Goal: Task Accomplishment & Management: Manage account settings

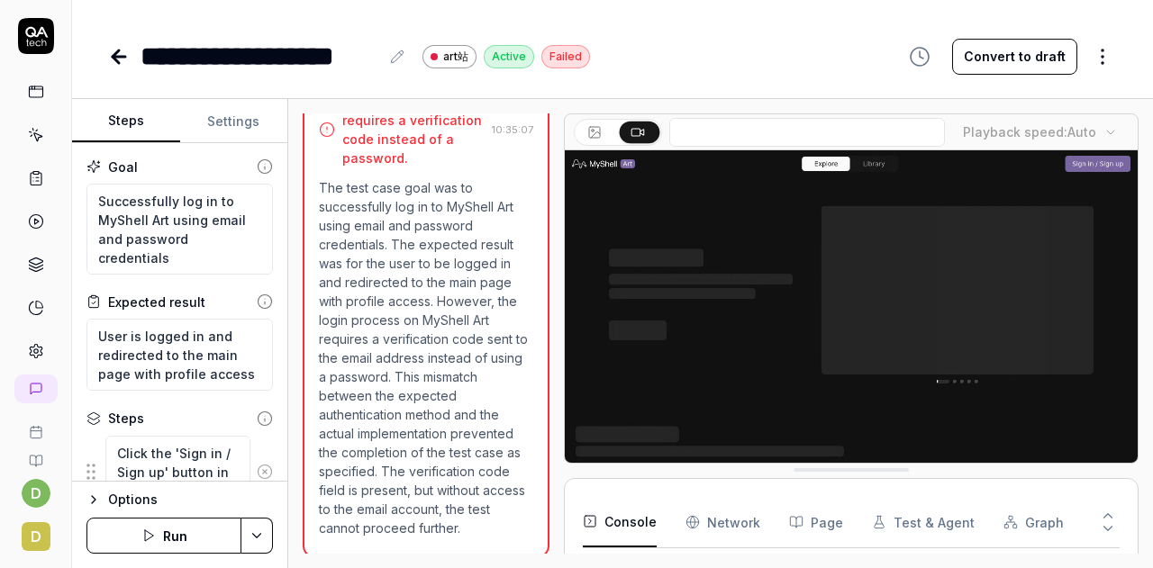
scroll to position [204, 0]
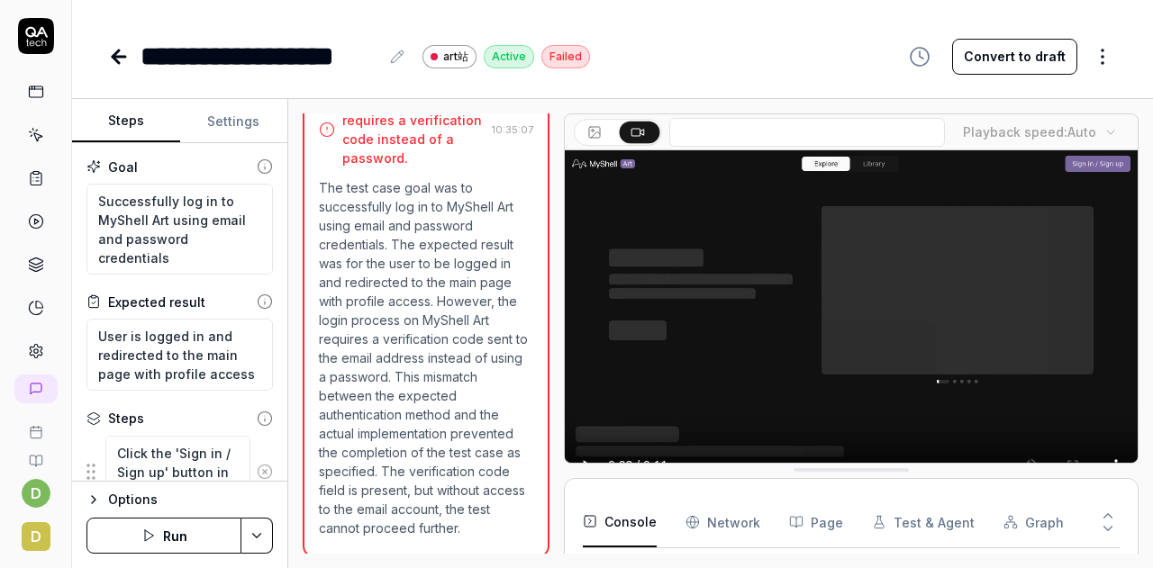
type textarea "*"
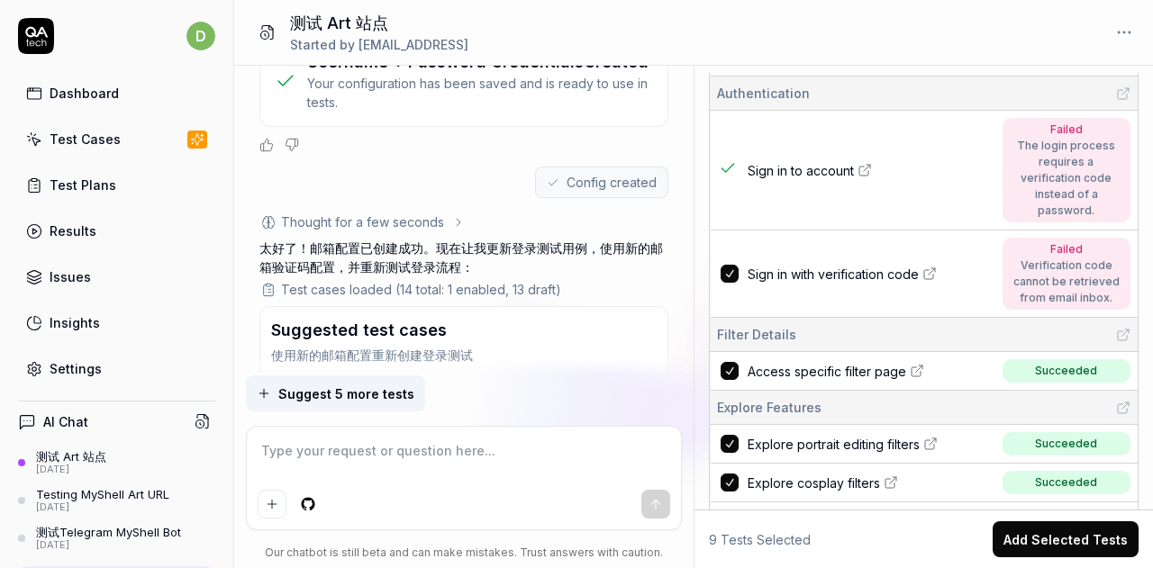
scroll to position [5928, 0]
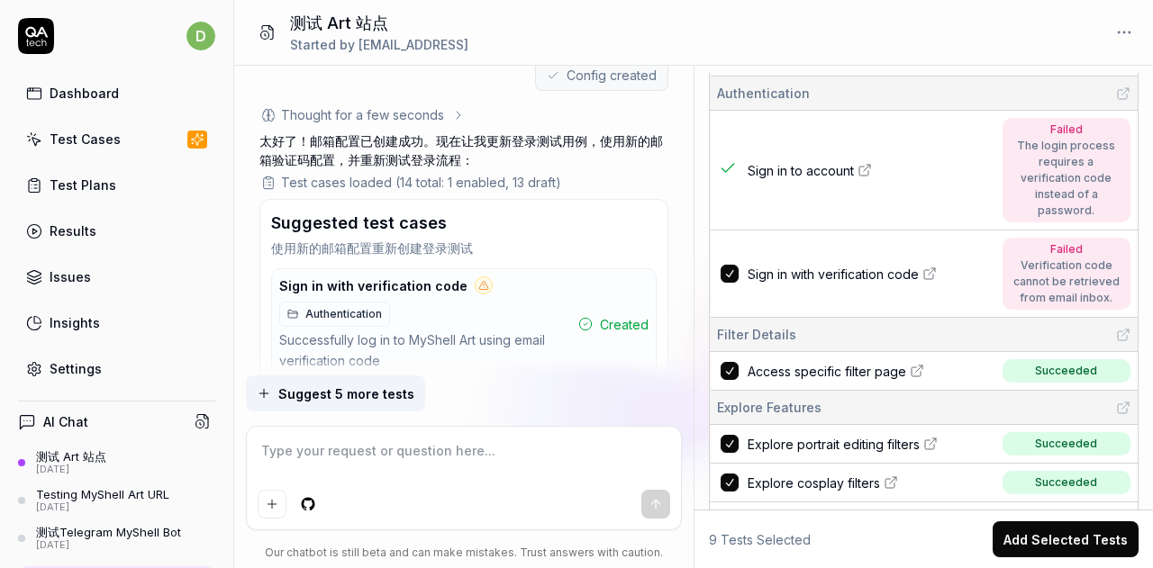
drag, startPoint x: 504, startPoint y: 517, endPoint x: 426, endPoint y: 559, distance: 88.3
click at [504, 517] on div at bounding box center [465, 504] width 414 height 29
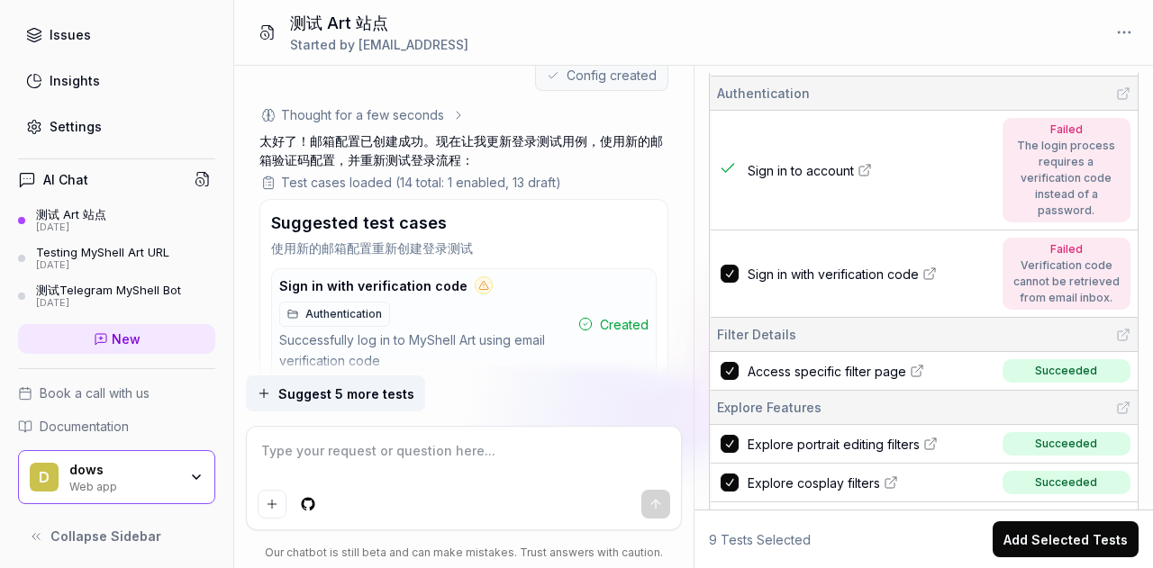
scroll to position [0, 0]
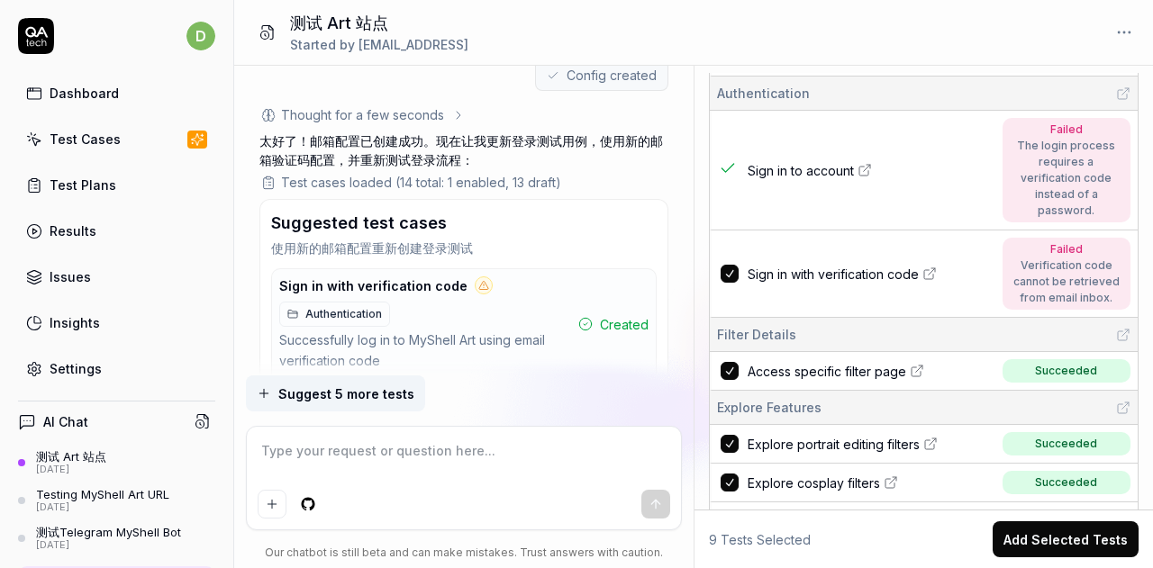
type textarea "*"
click at [112, 363] on link "Settings" at bounding box center [116, 368] width 197 height 35
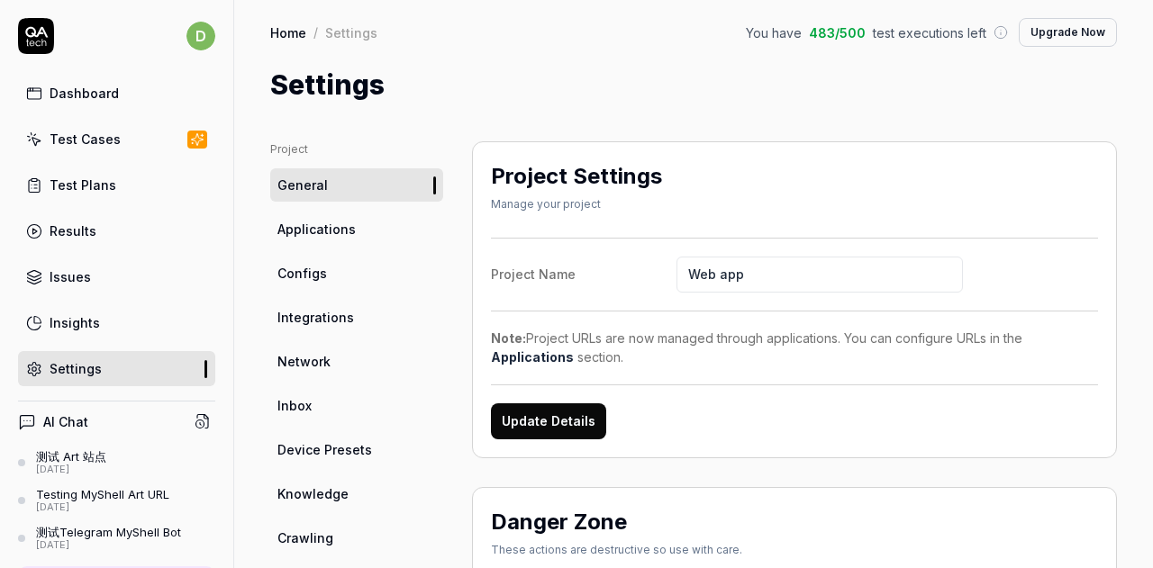
drag, startPoint x: 490, startPoint y: 252, endPoint x: 364, endPoint y: 222, distance: 129.8
click at [490, 252] on div "Project Settings Manage your project Project Name Web app Note: Project URLs ar…" at bounding box center [794, 299] width 645 height 317
click at [315, 277] on span "Configs" at bounding box center [302, 273] width 50 height 19
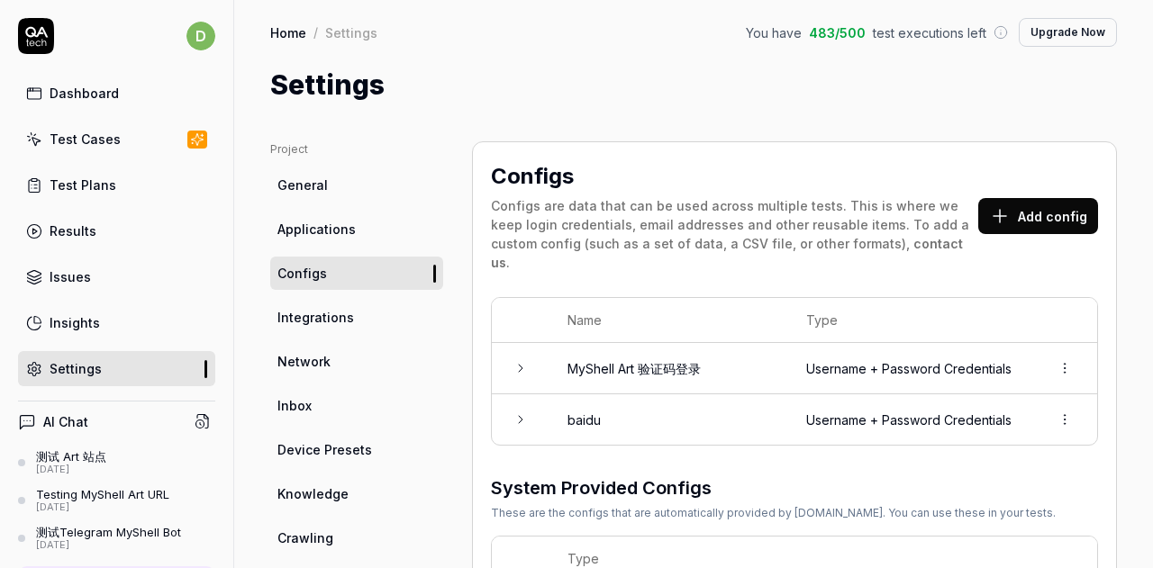
click at [1024, 216] on button "Add config" at bounding box center [1038, 216] width 120 height 36
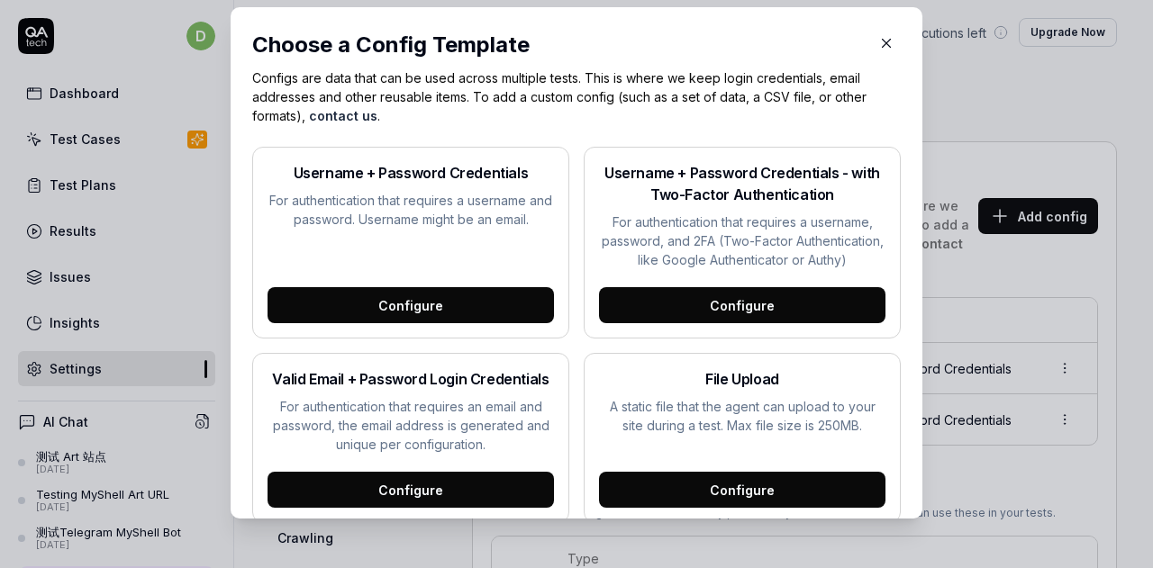
click at [878, 48] on icon "button" at bounding box center [886, 43] width 16 height 16
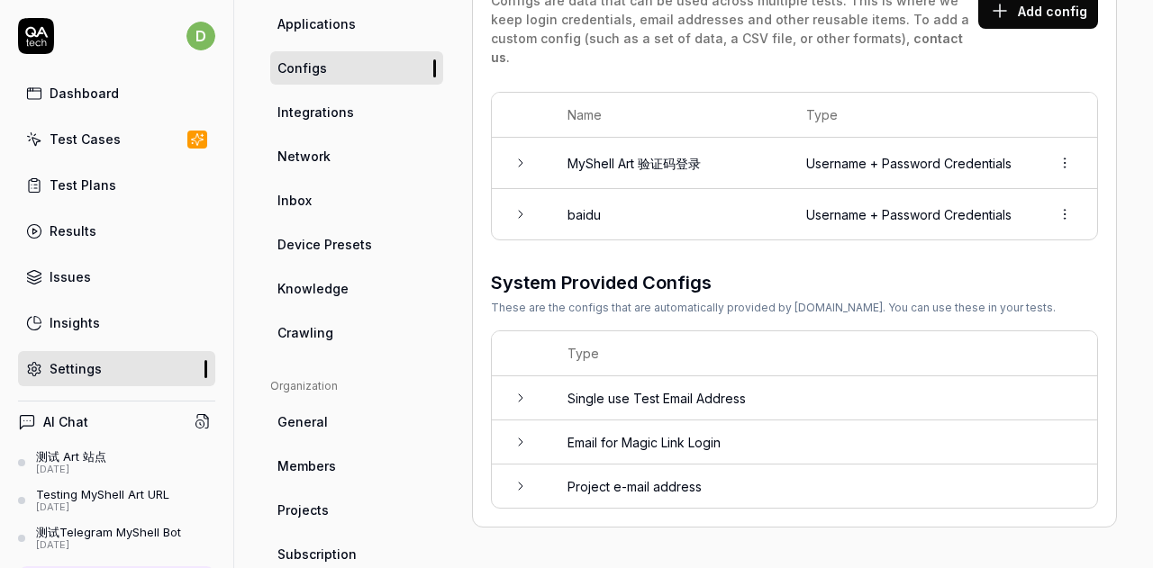
scroll to position [90, 0]
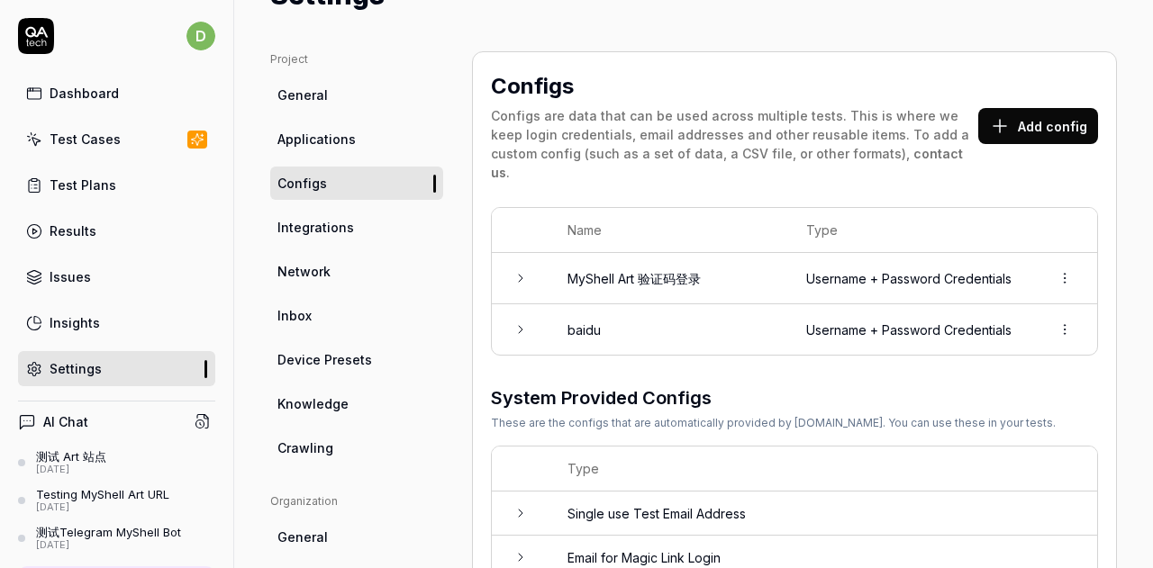
click at [527, 269] on td at bounding box center [521, 278] width 58 height 51
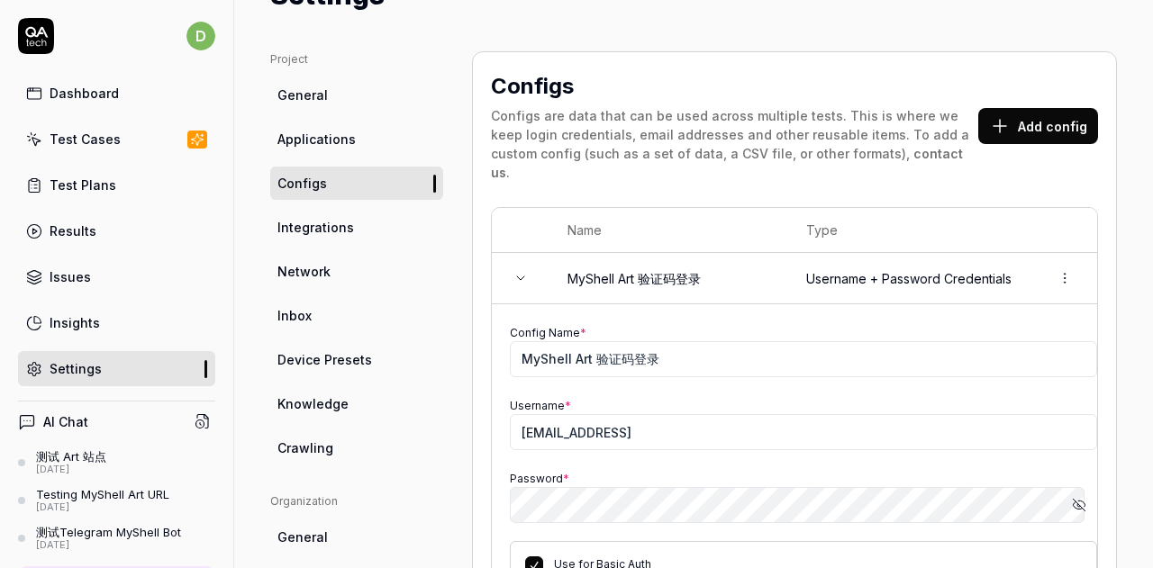
click at [527, 269] on td at bounding box center [521, 278] width 58 height 51
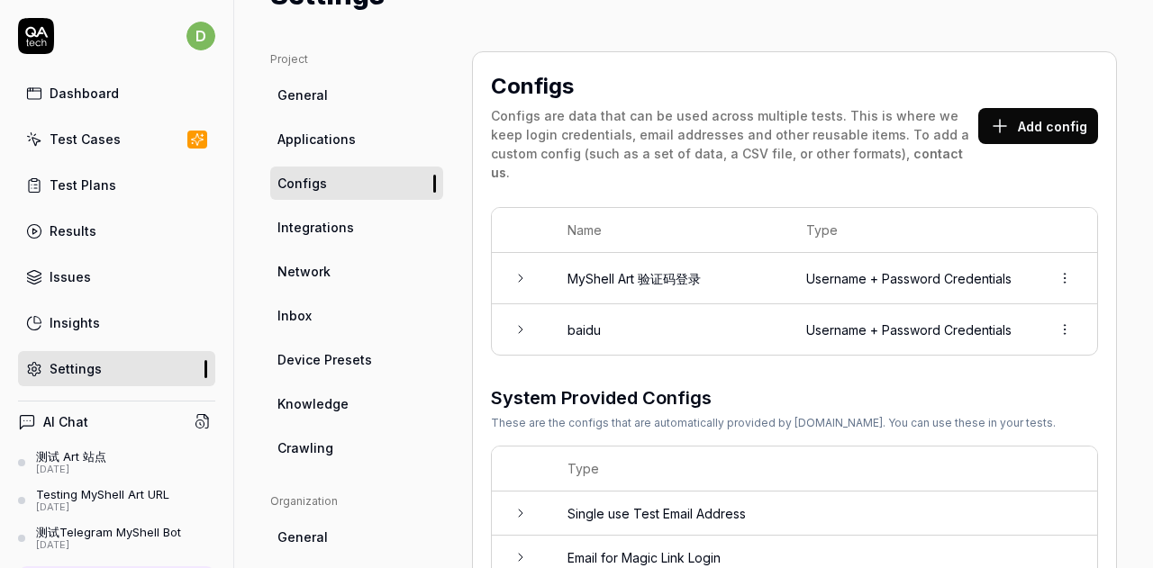
click at [532, 320] on td at bounding box center [521, 329] width 58 height 50
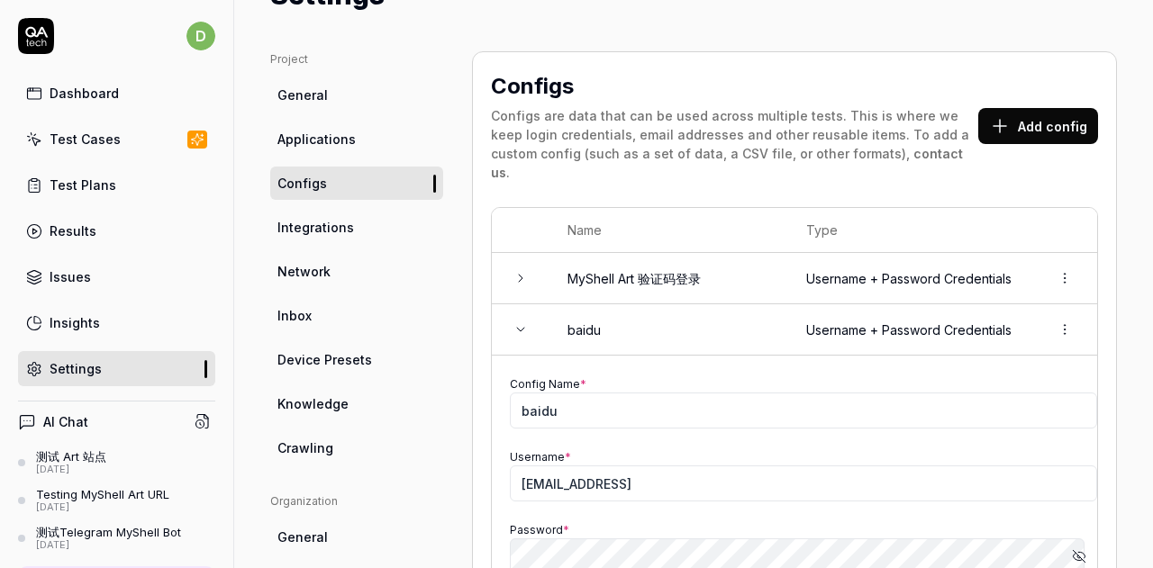
click at [532, 320] on td at bounding box center [521, 329] width 58 height 51
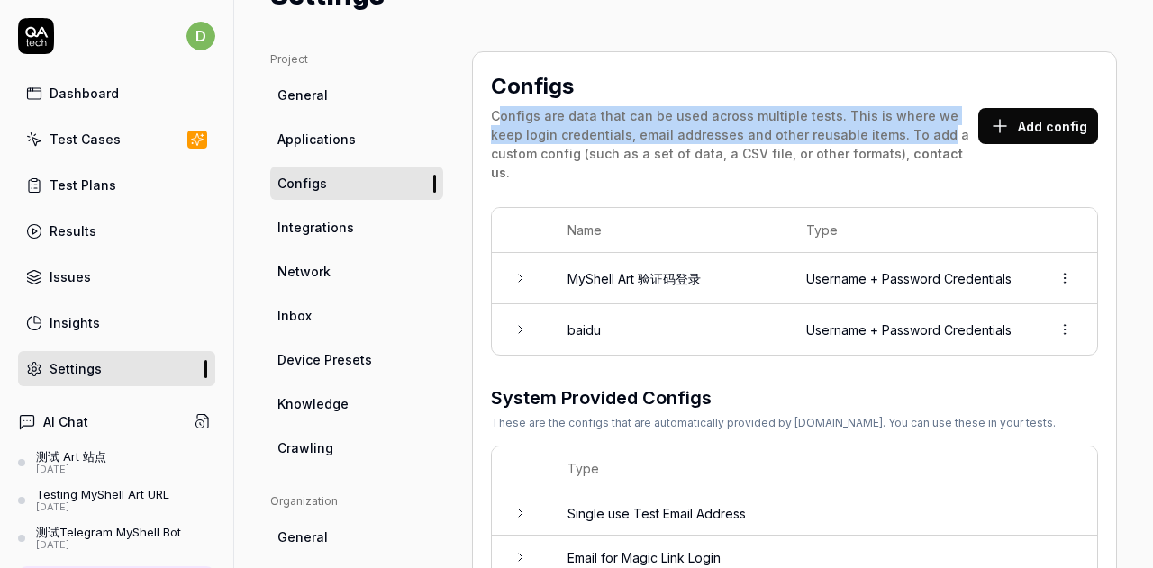
drag, startPoint x: 495, startPoint y: 122, endPoint x: 889, endPoint y: 127, distance: 393.7
click at [891, 126] on div "Configs are data that can be used across multiple tests. This is where we keep …" at bounding box center [734, 144] width 487 height 76
click at [889, 127] on div "Configs are data that can be used across multiple tests. This is where we keep …" at bounding box center [734, 144] width 487 height 76
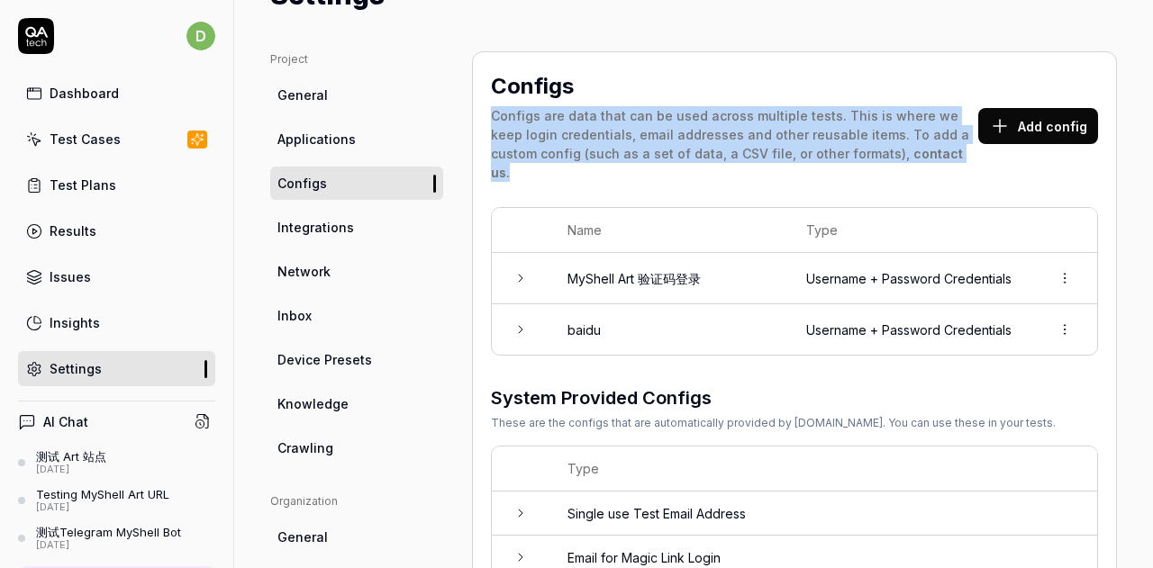
drag, startPoint x: 487, startPoint y: 121, endPoint x: 929, endPoint y: 158, distance: 443.0
click at [929, 158] on div "Configs Configs are data that can be used across multiple tests. This is where …" at bounding box center [794, 347] width 645 height 592
click at [929, 158] on div "Configs are data that can be used across multiple tests. This is where we keep …" at bounding box center [734, 144] width 487 height 76
drag, startPoint x: 944, startPoint y: 159, endPoint x: 512, endPoint y: 118, distance: 434.4
click at [513, 118] on div "Configs are data that can be used across multiple tests. This is where we keep …" at bounding box center [734, 144] width 487 height 76
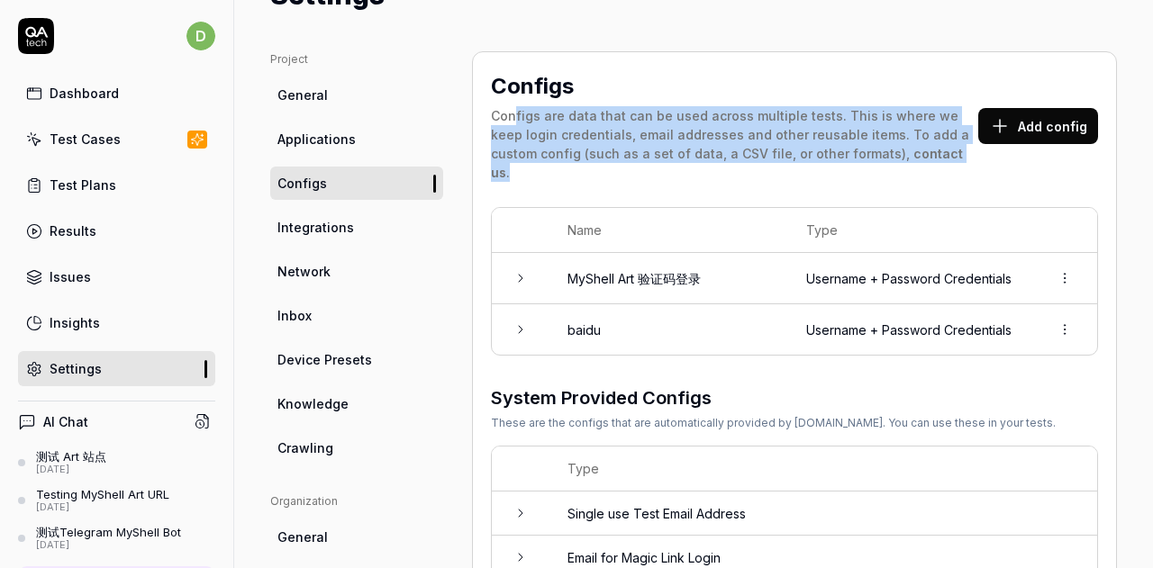
click at [579, 130] on div "Configs are data that can be used across multiple tests. This is where we keep …" at bounding box center [734, 144] width 487 height 76
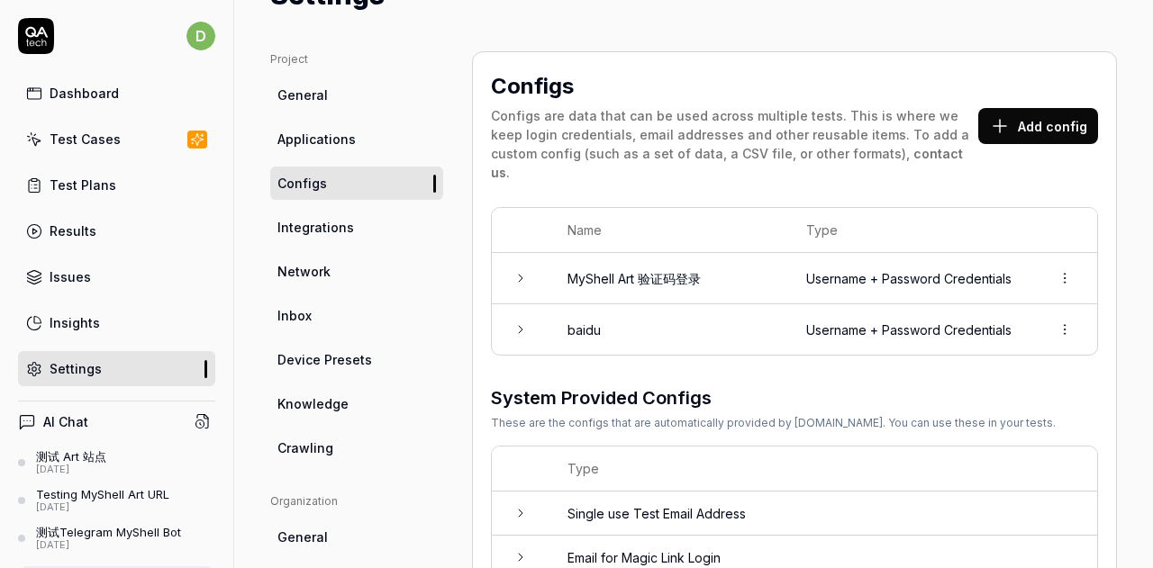
click at [1020, 159] on div "Configs Configs are data that can be used across multiple tests. This is where …" at bounding box center [794, 129] width 607 height 119
click at [1008, 118] on button "Add config" at bounding box center [1038, 126] width 120 height 36
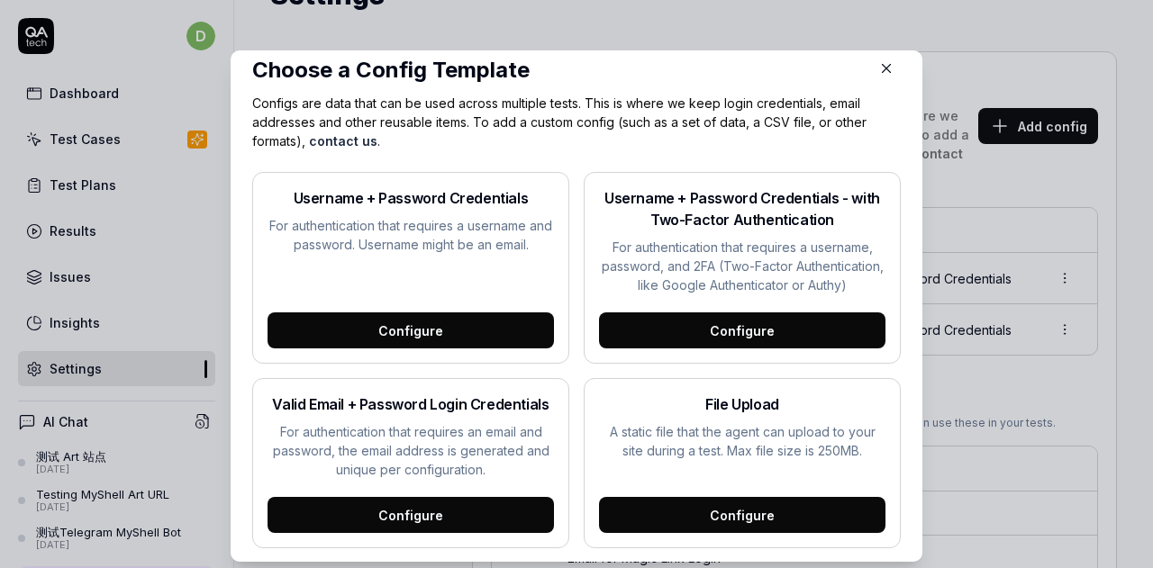
scroll to position [43, 0]
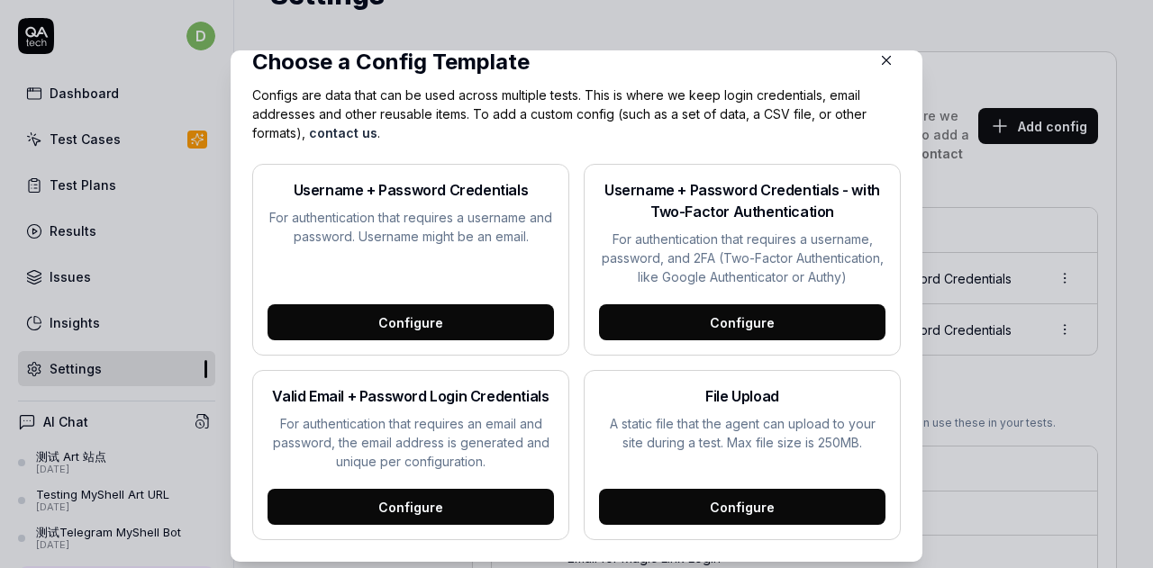
drag, startPoint x: 268, startPoint y: 395, endPoint x: 328, endPoint y: 419, distance: 64.7
click at [328, 419] on div "Valid Email + Password Login Credentials For authentication that requires an em…" at bounding box center [411, 429] width 286 height 86
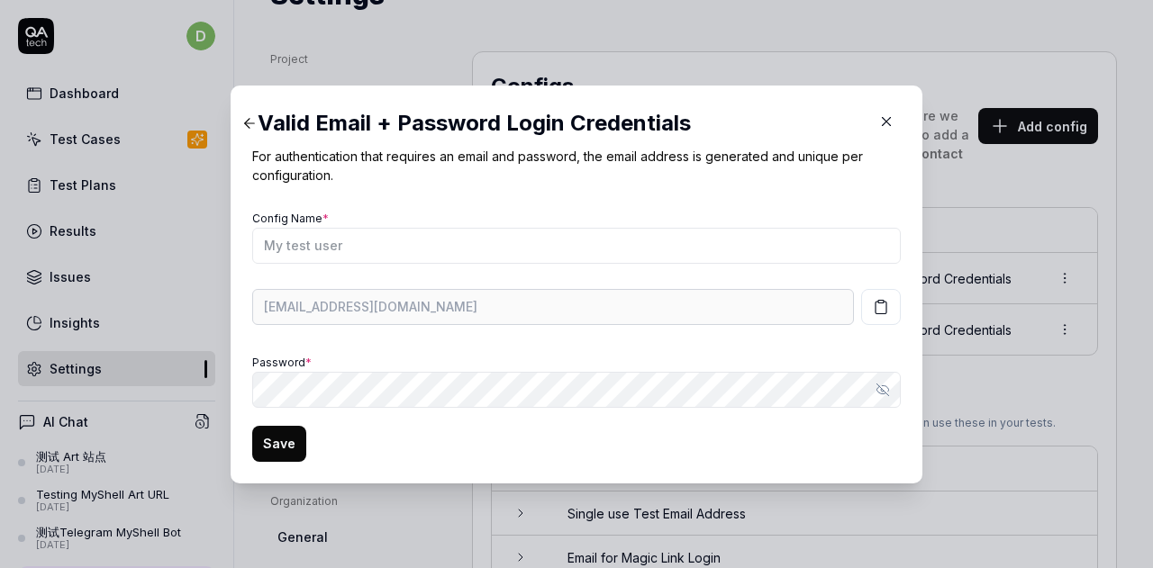
scroll to position [0, 0]
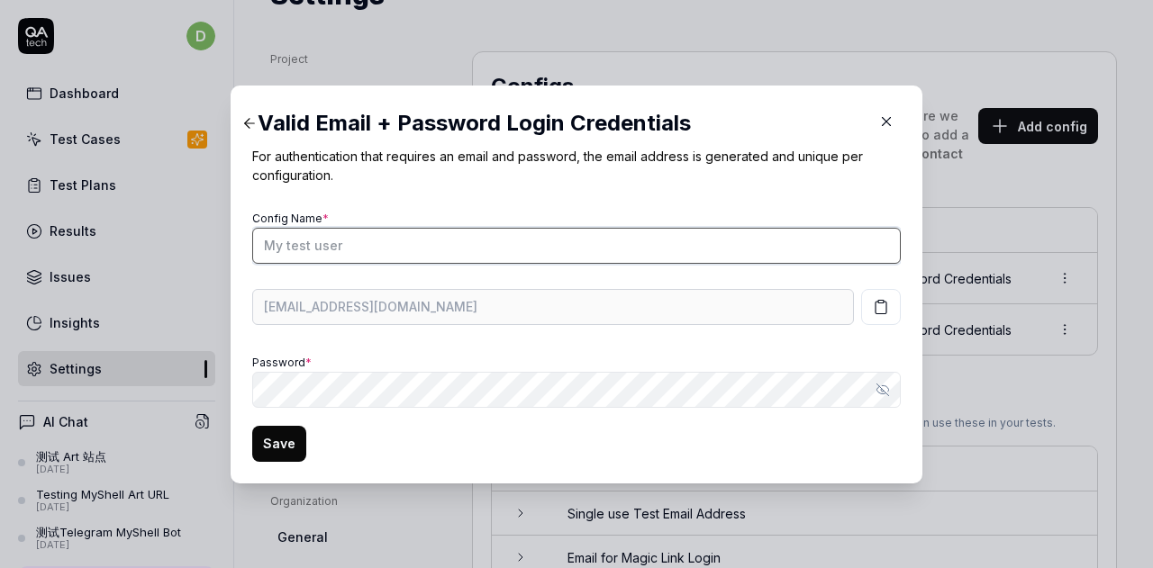
type input "[EMAIL_ADDRESS]"
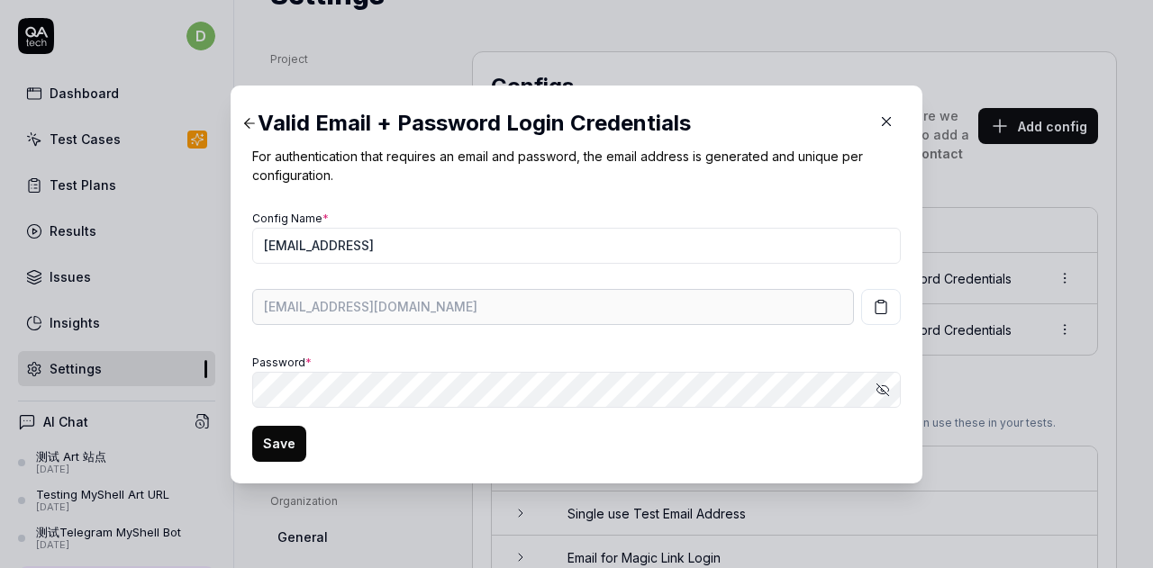
click at [878, 125] on icon "button" at bounding box center [886, 122] width 16 height 16
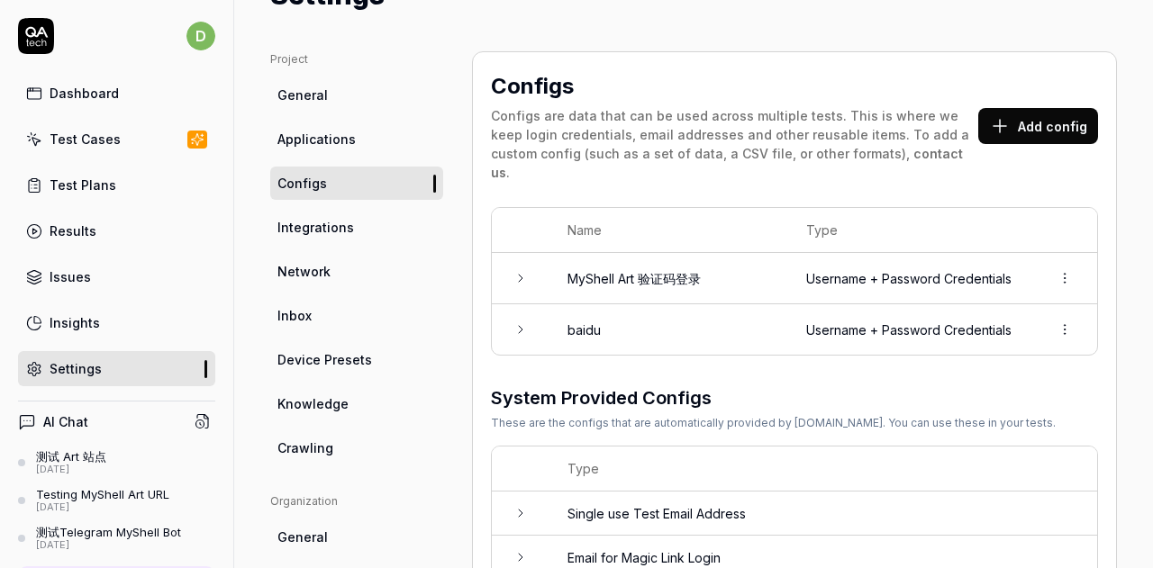
click at [1011, 123] on button "Add config" at bounding box center [1038, 126] width 120 height 36
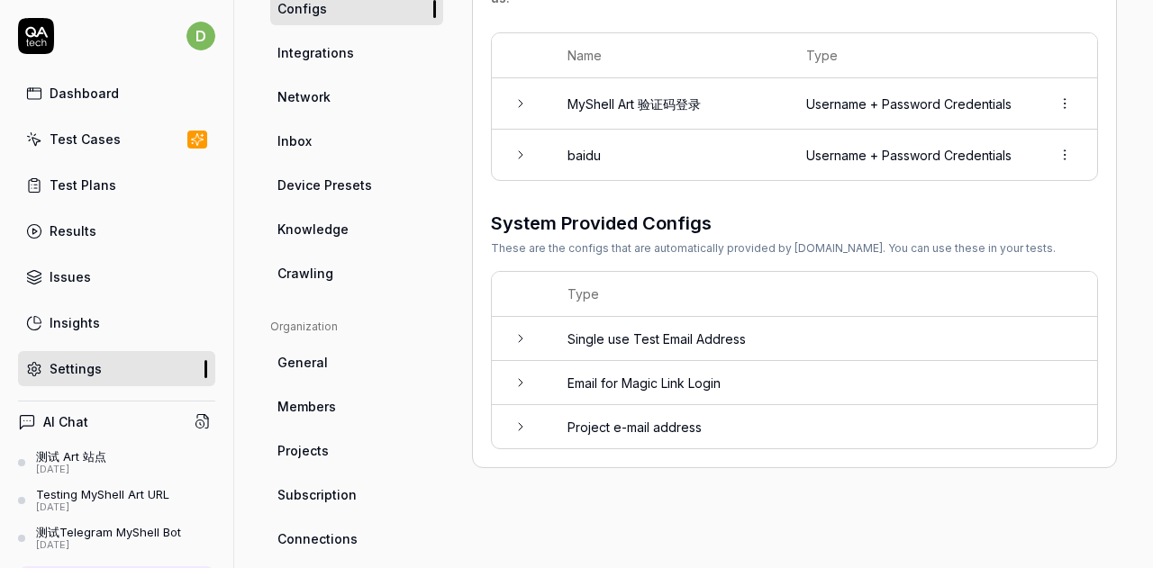
scroll to position [270, 0]
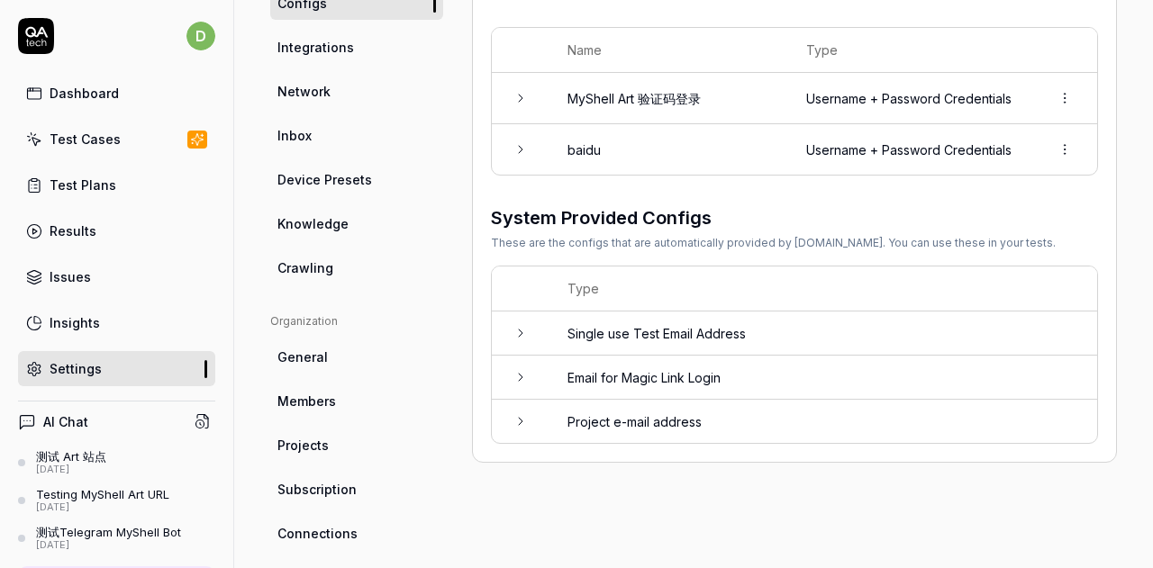
click at [520, 332] on icon at bounding box center [521, 333] width 14 height 14
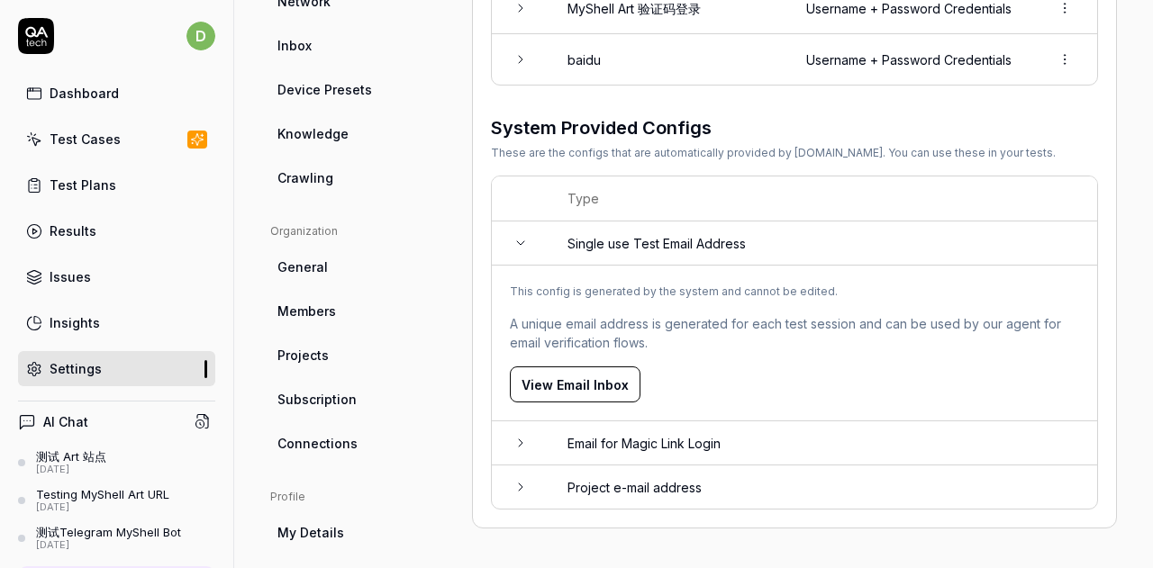
scroll to position [450, 0]
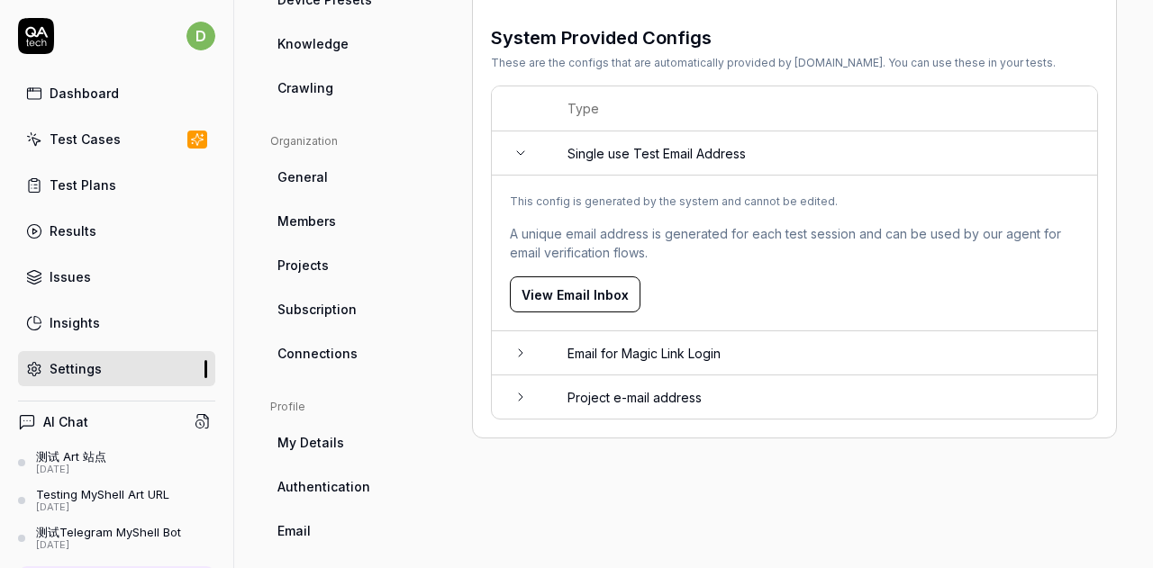
click at [503, 394] on td at bounding box center [521, 397] width 58 height 43
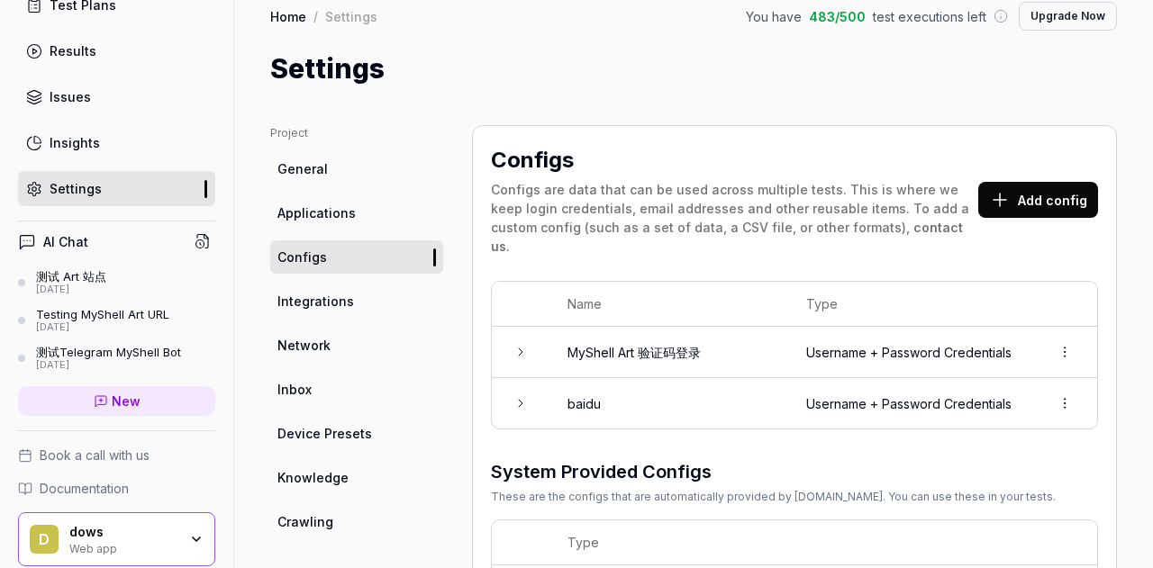
scroll to position [0, 0]
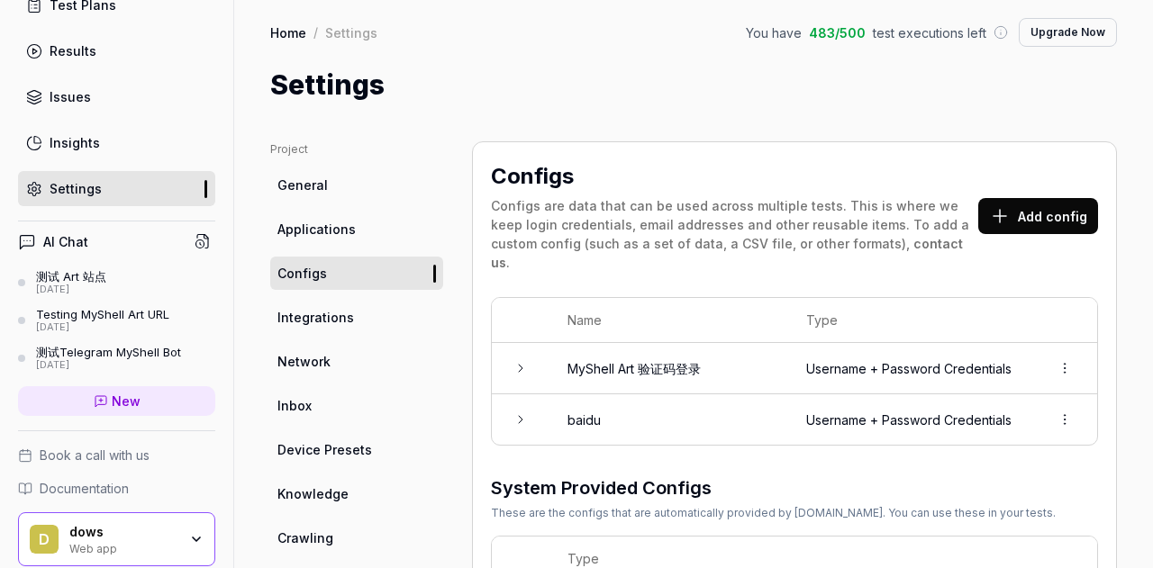
click at [359, 188] on link "General" at bounding box center [356, 184] width 173 height 33
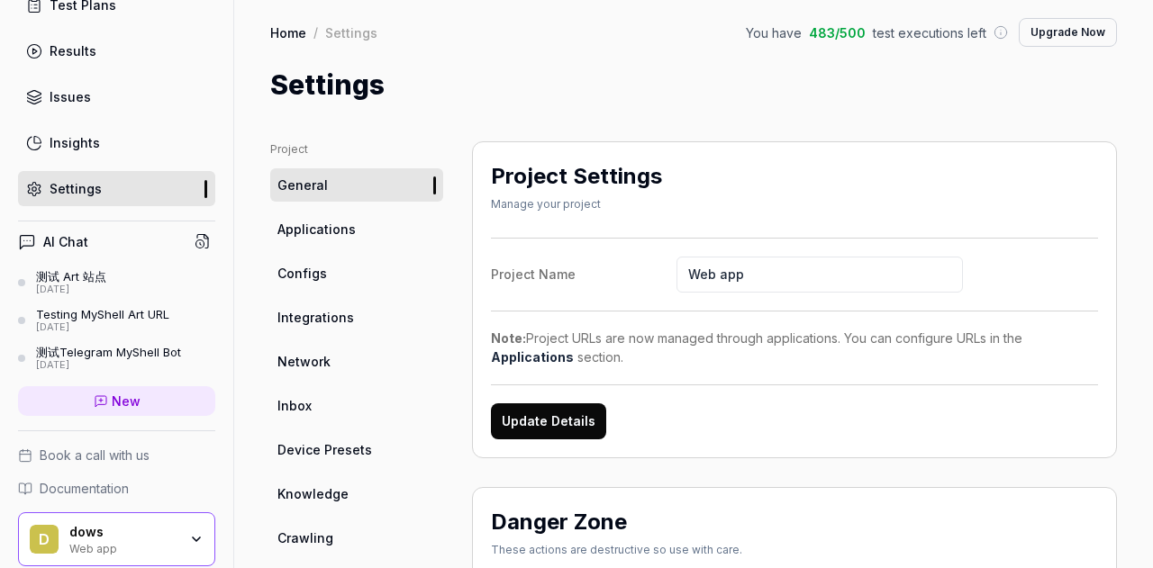
click at [695, 359] on div "Note: Project URLs are now managed through applications. You can configure URLs…" at bounding box center [794, 348] width 607 height 38
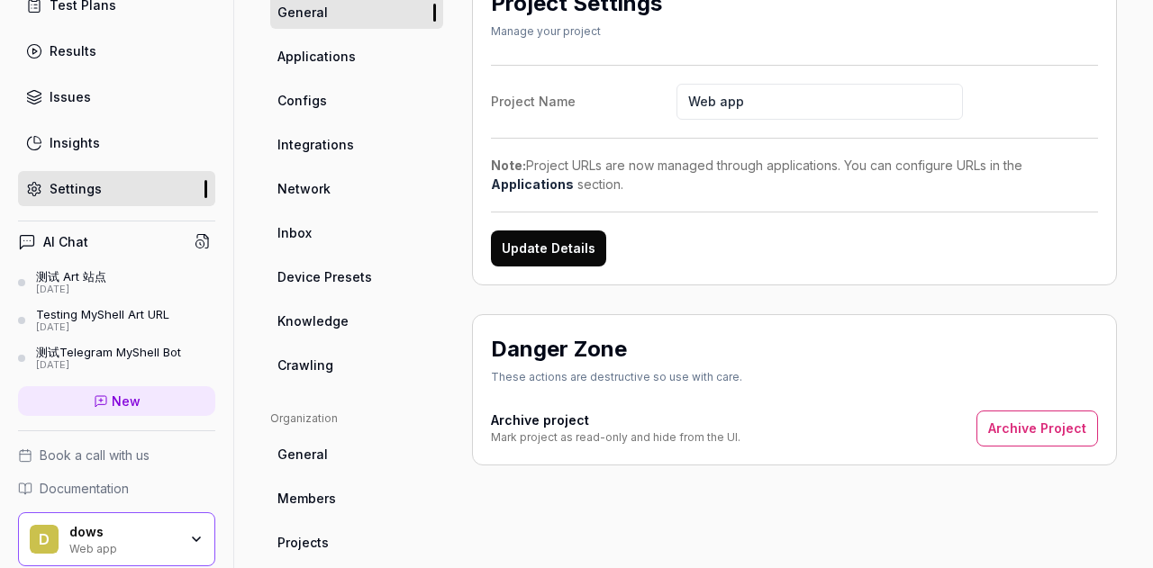
scroll to position [90, 0]
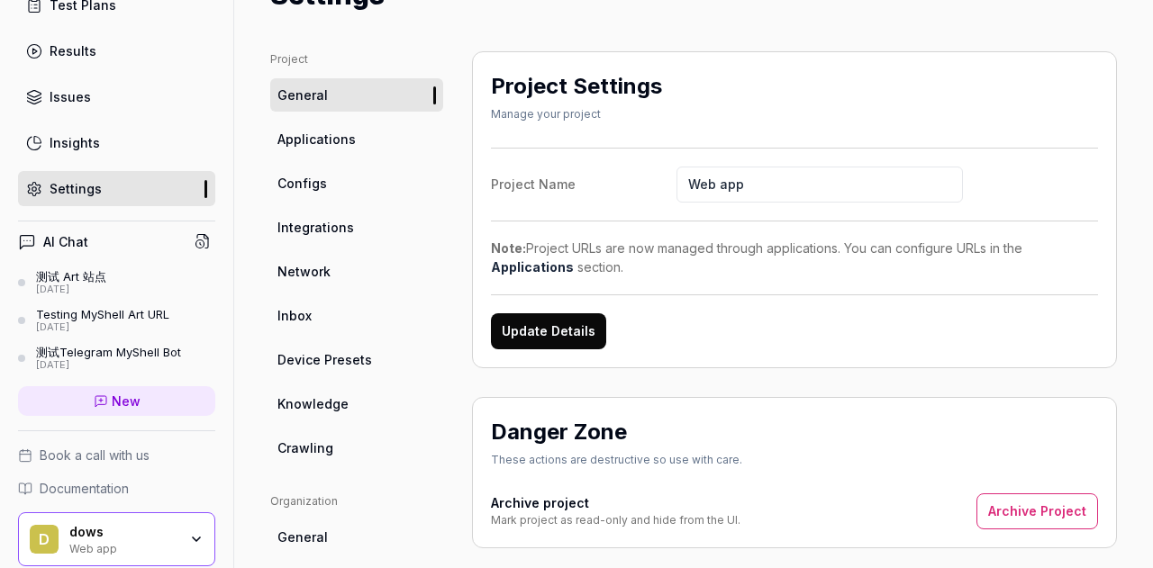
click at [346, 148] on span "Applications" at bounding box center [316, 139] width 78 height 19
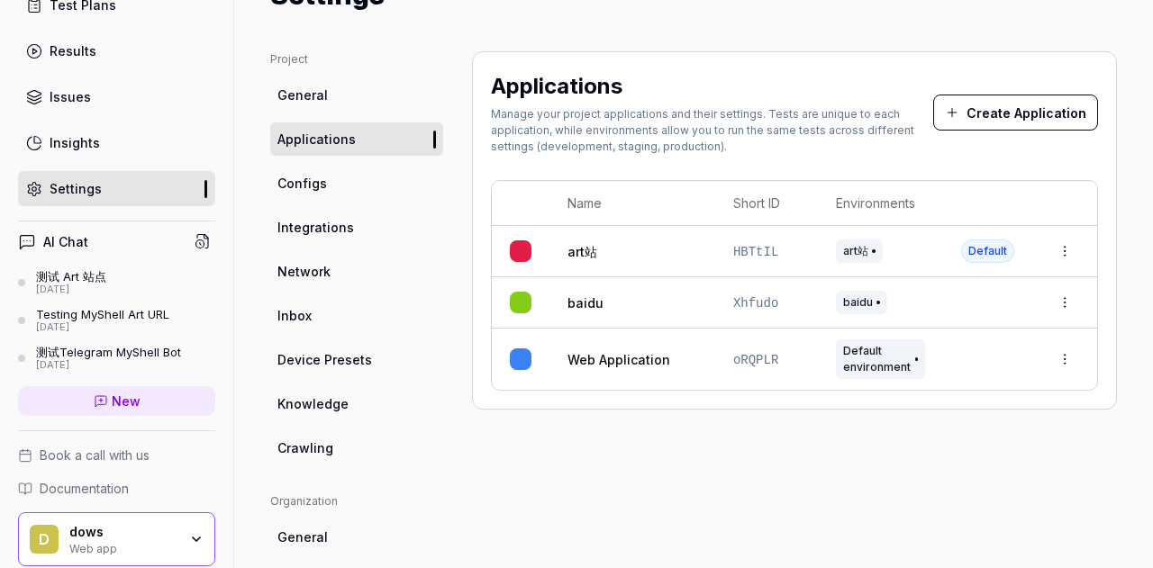
click at [354, 189] on link "Configs" at bounding box center [356, 183] width 173 height 33
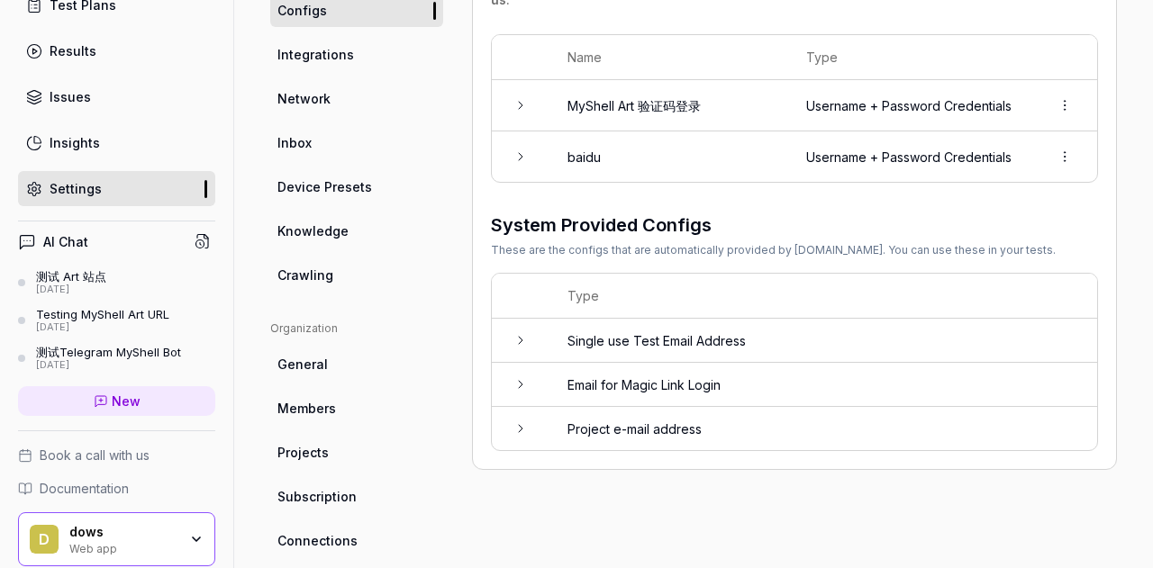
scroll to position [450, 0]
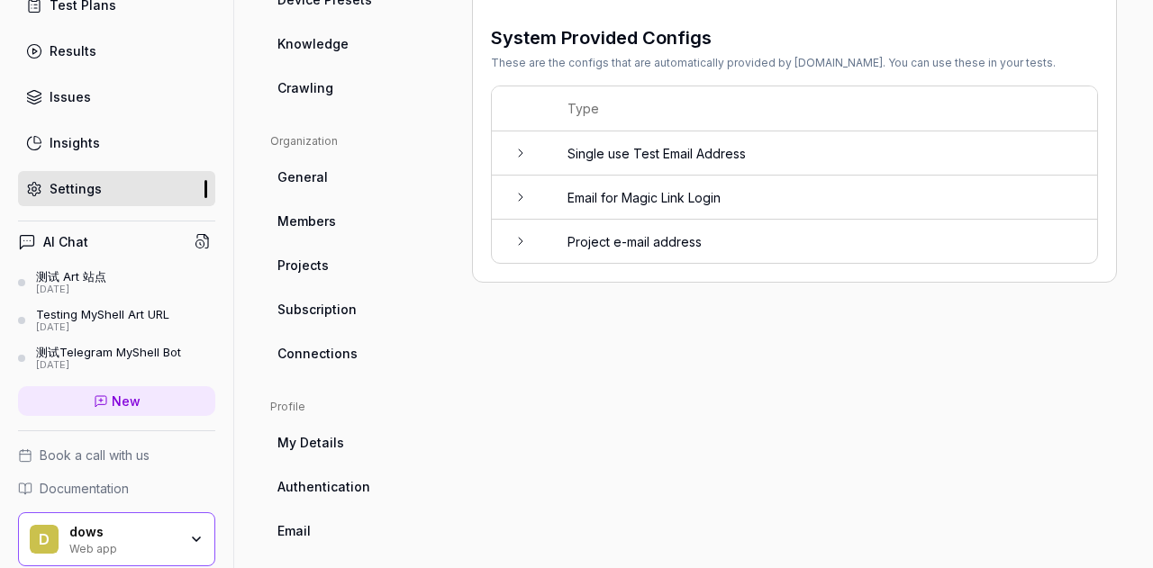
click at [331, 181] on link "General" at bounding box center [356, 176] width 173 height 33
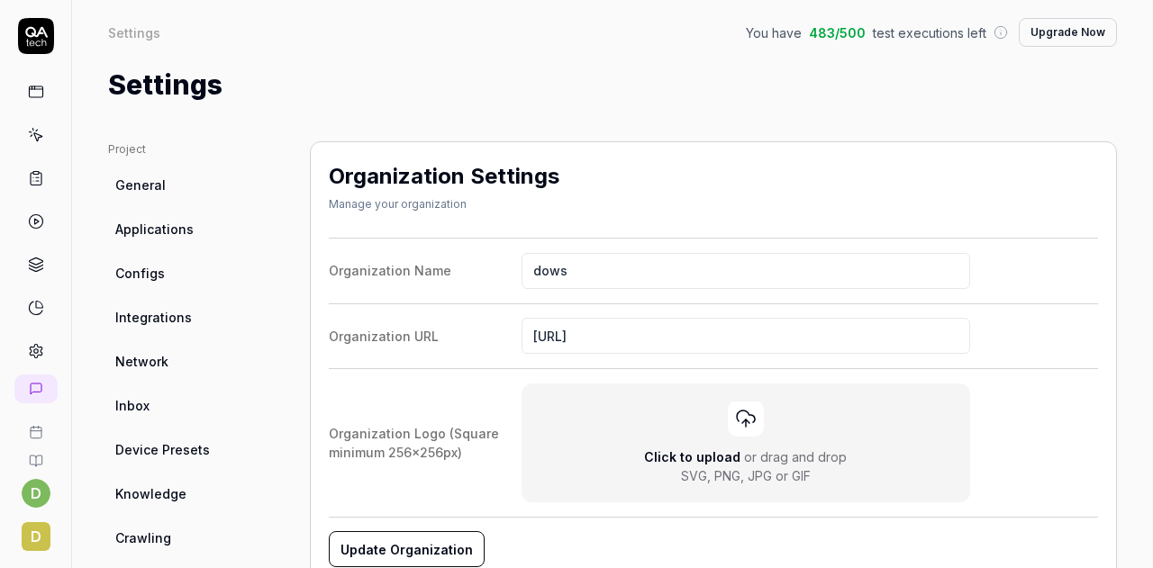
click at [151, 177] on span "General" at bounding box center [140, 185] width 50 height 19
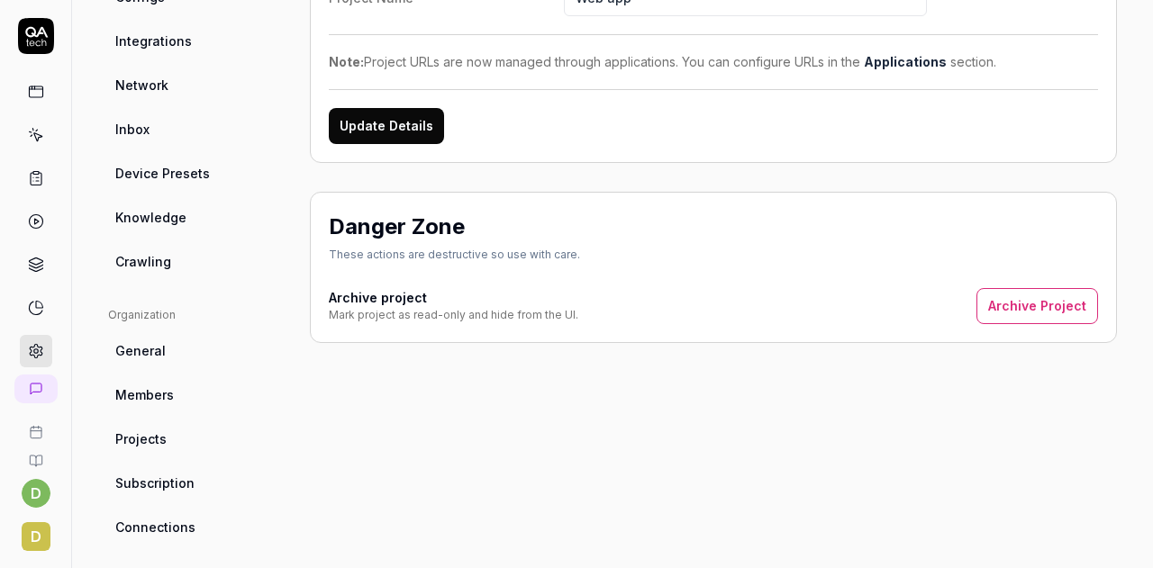
scroll to position [90, 0]
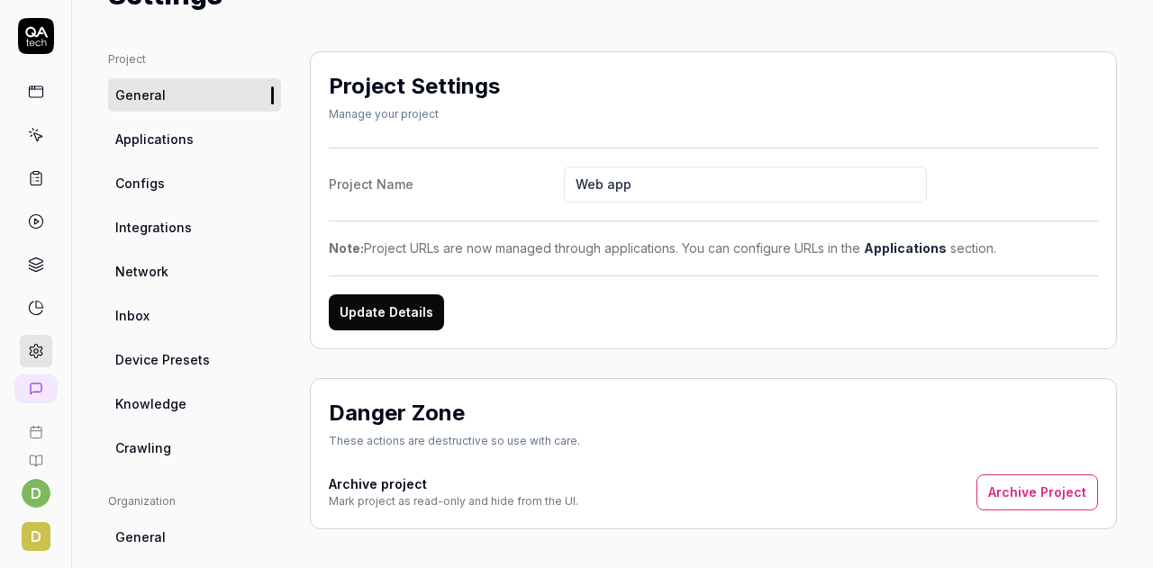
click at [178, 179] on link "Configs" at bounding box center [194, 183] width 173 height 33
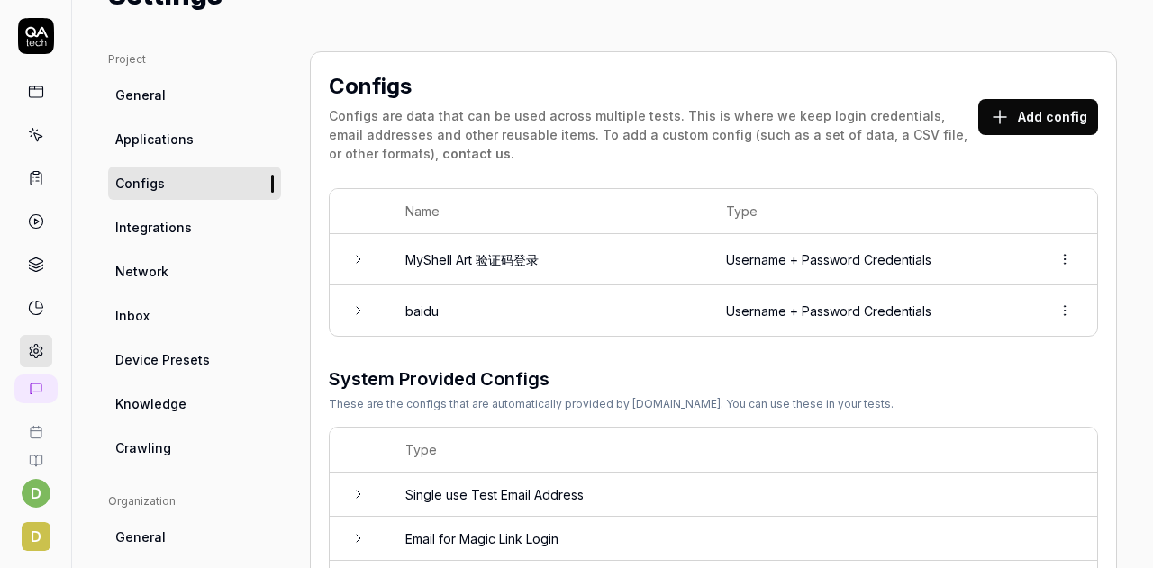
click at [995, 401] on div "System Provided Configs These are the configs that are automatically provided b…" at bounding box center [713, 389] width 769 height 47
click at [354, 257] on icon at bounding box center [358, 259] width 14 height 14
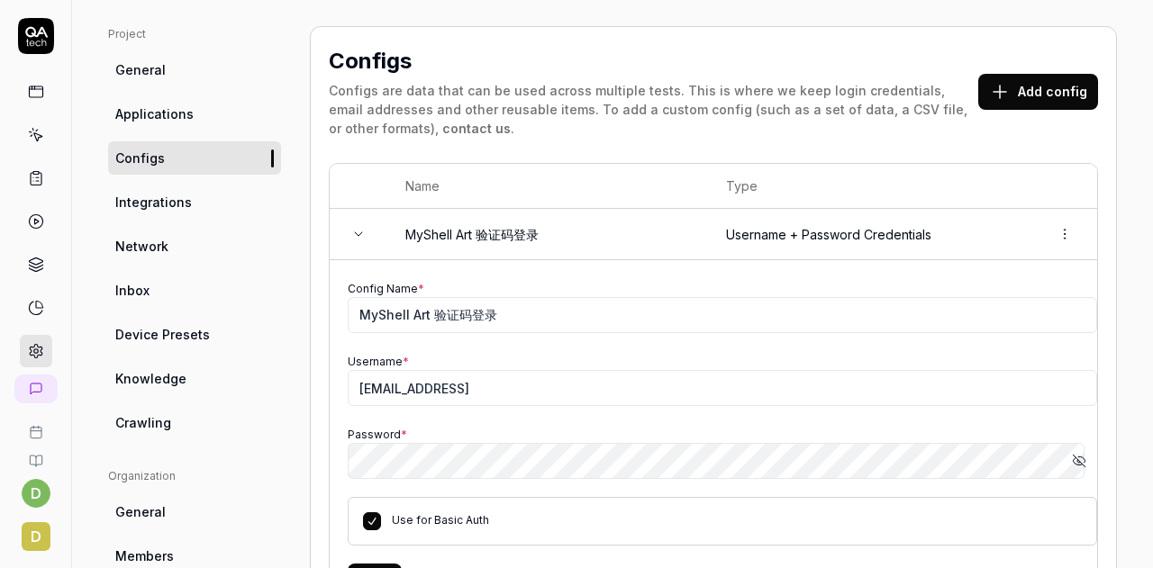
scroll to position [90, 0]
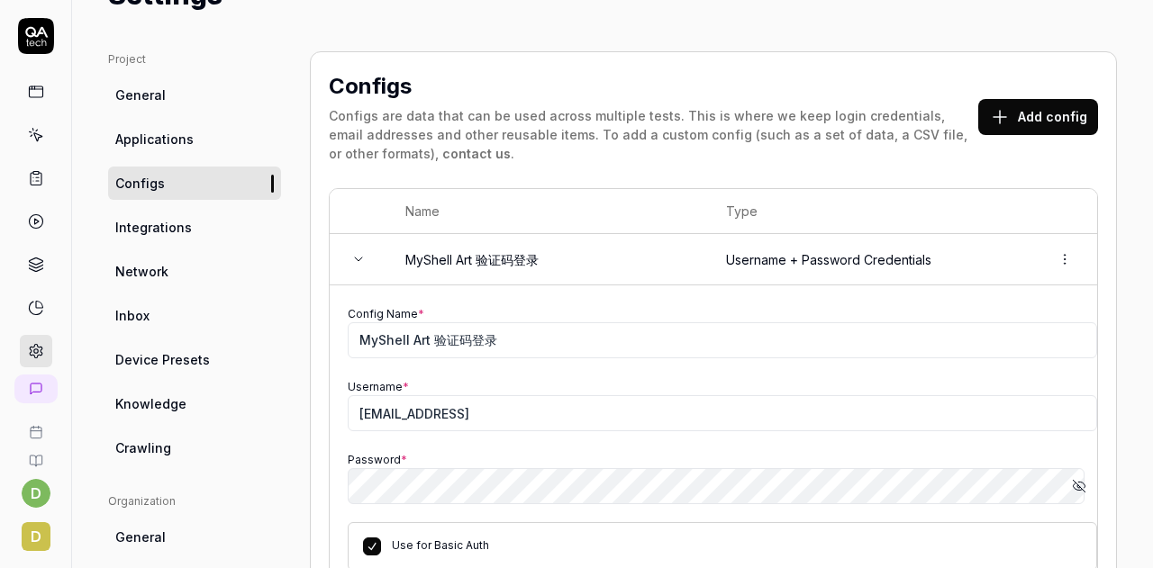
click at [357, 260] on icon at bounding box center [358, 259] width 14 height 14
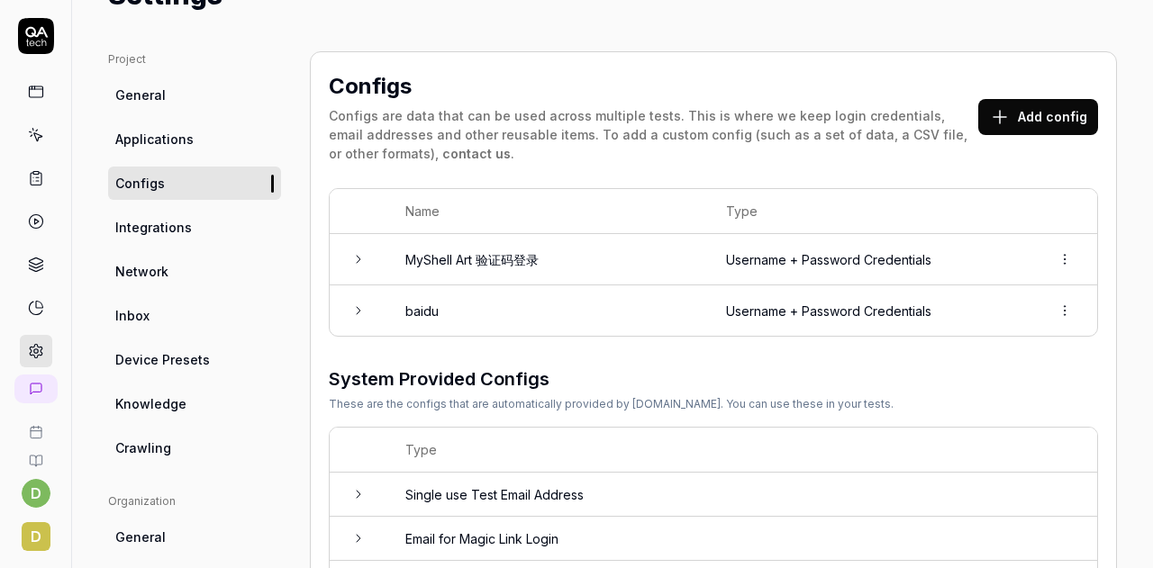
click at [1002, 115] on button "Add config" at bounding box center [1038, 117] width 120 height 36
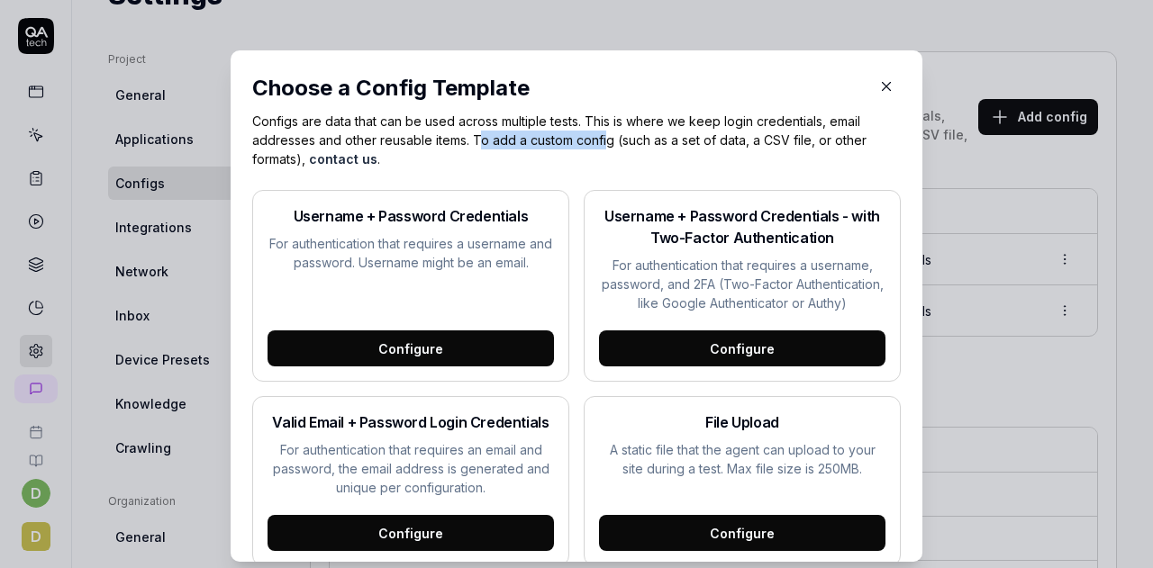
drag, startPoint x: 472, startPoint y: 140, endPoint x: 599, endPoint y: 141, distance: 127.0
click at [599, 141] on p "Configs are data that can be used across multiple tests. This is where we keep …" at bounding box center [576, 140] width 649 height 57
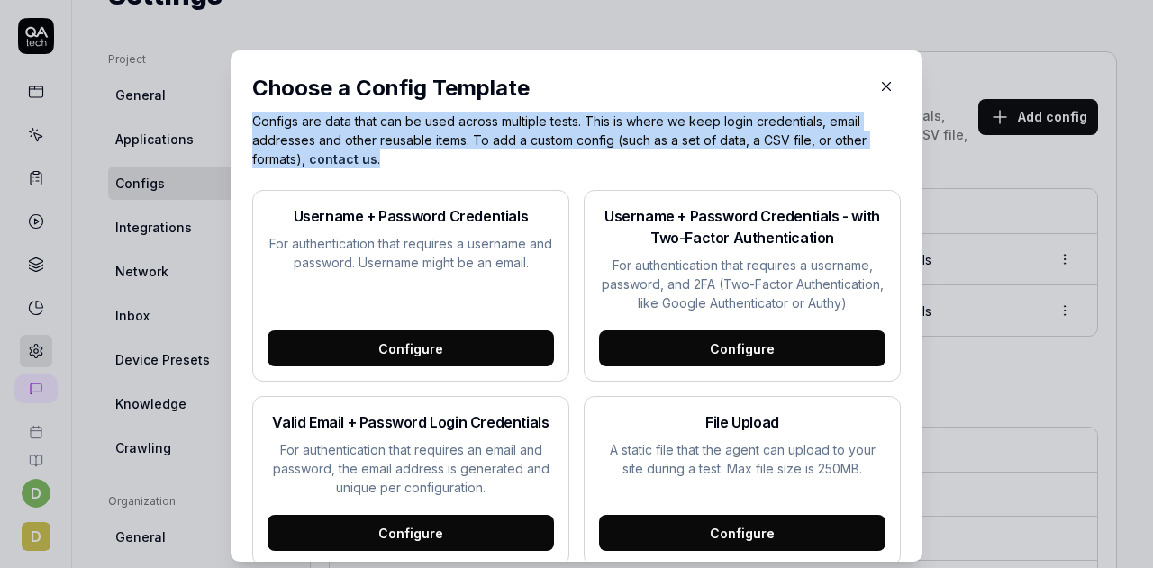
drag, startPoint x: 237, startPoint y: 122, endPoint x: 389, endPoint y: 157, distance: 156.3
click at [389, 157] on div "Choose a Config Template Configs are data that can be used across multiple test…" at bounding box center [577, 306] width 692 height 512
copy p "Configs are data that can be used across multiple tests. This is where we keep …"
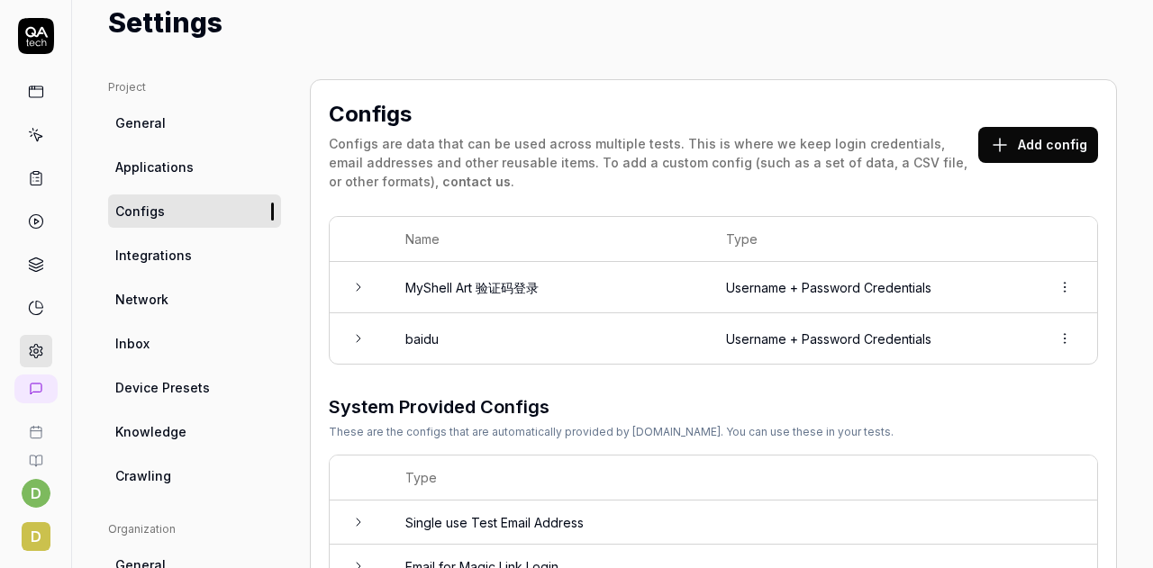
scroll to position [0, 0]
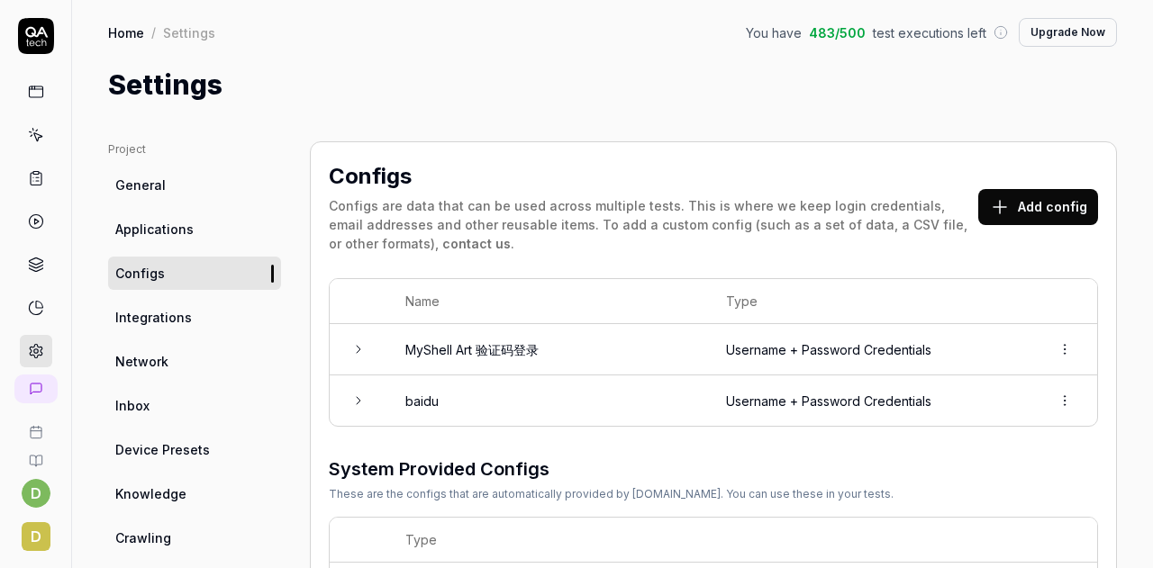
click at [1020, 207] on button "Add config" at bounding box center [1038, 207] width 120 height 36
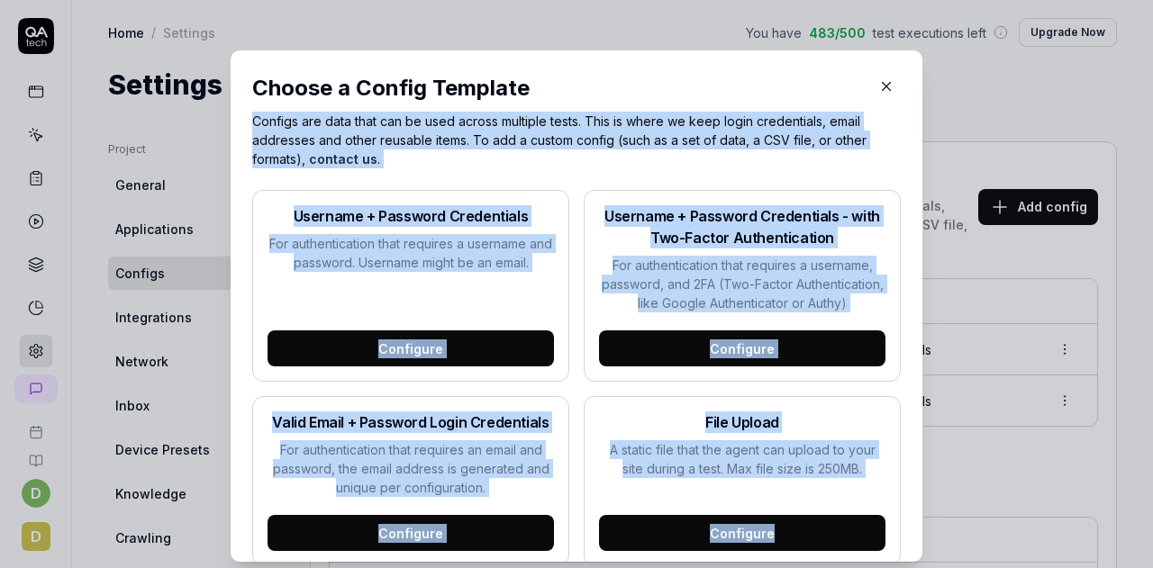
drag, startPoint x: 239, startPoint y: 129, endPoint x: 866, endPoint y: 538, distance: 748.6
click at [866, 538] on div "Choose a Config Template Configs are data that can be used across multiple test…" at bounding box center [577, 306] width 692 height 512
copy div "Configs are data that can be used across multiple tests. This is where we keep …"
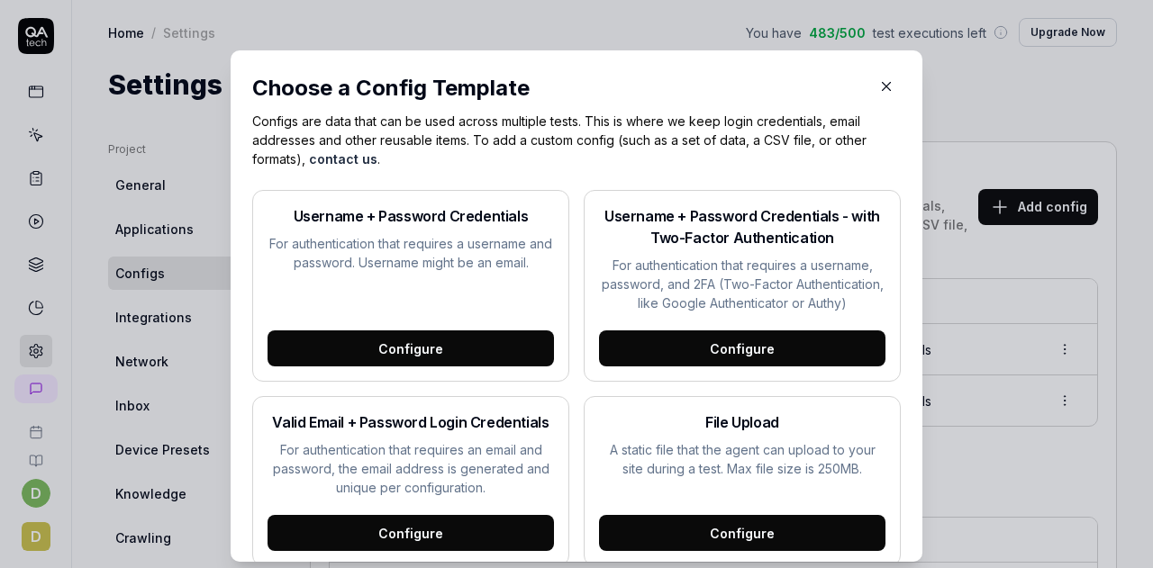
click at [896, 107] on div "Choose a Config Template Configs are data that can be used across multiple test…" at bounding box center [577, 306] width 692 height 512
click at [878, 91] on icon "button" at bounding box center [886, 86] width 16 height 16
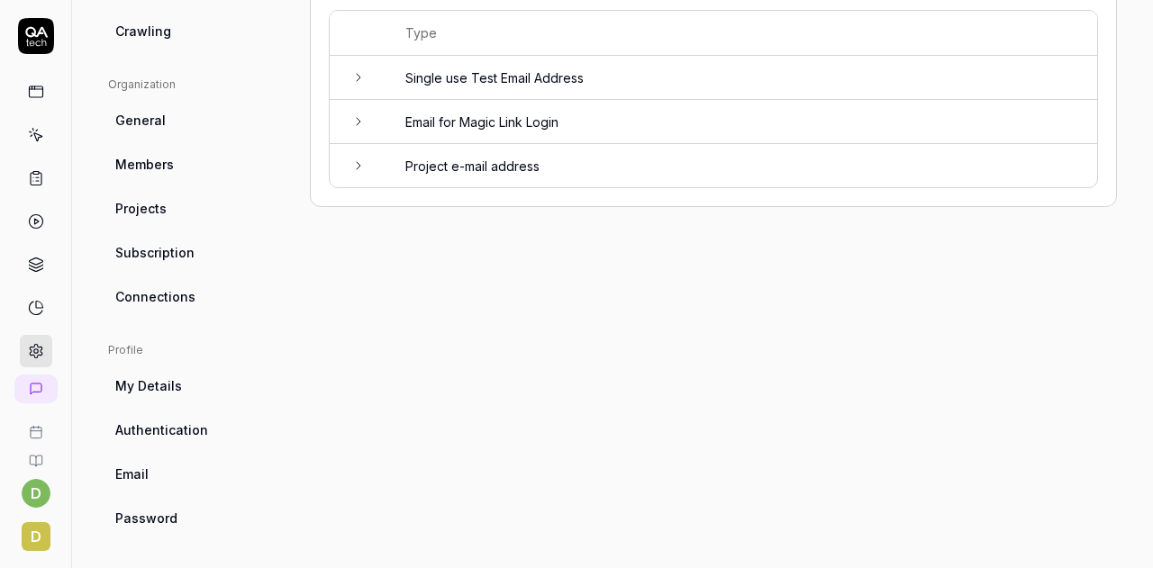
scroll to position [510, 0]
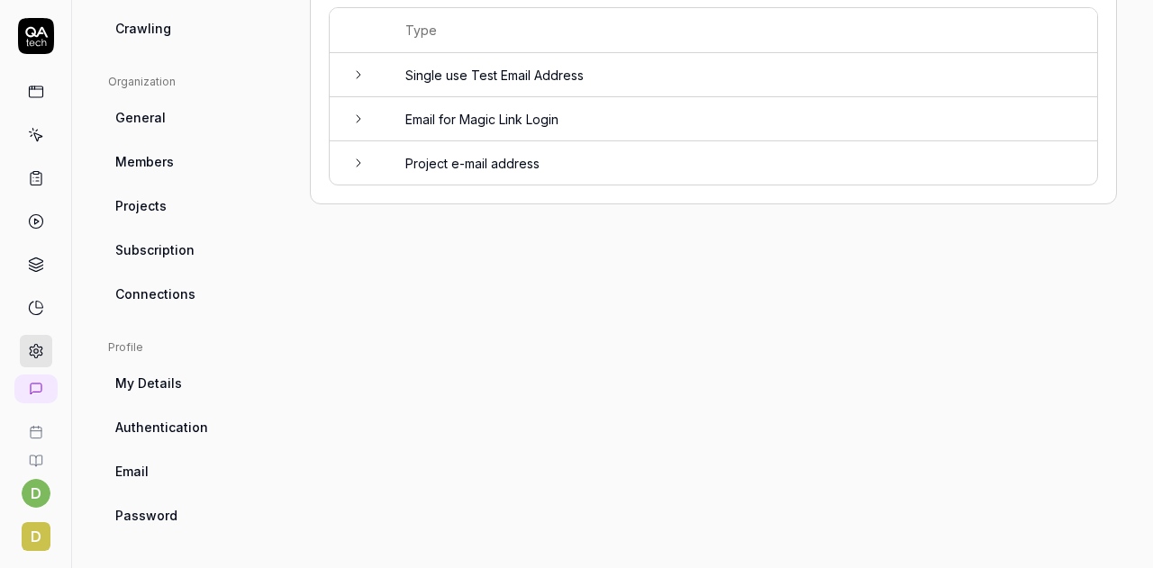
click at [184, 432] on span "Authentication" at bounding box center [161, 427] width 93 height 19
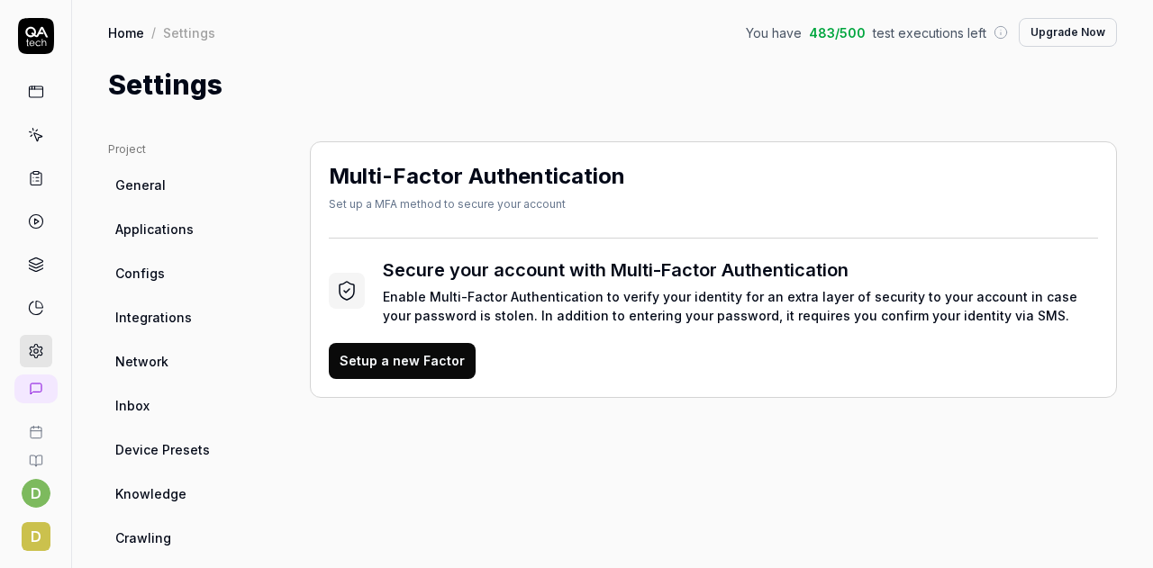
scroll to position [90, 0]
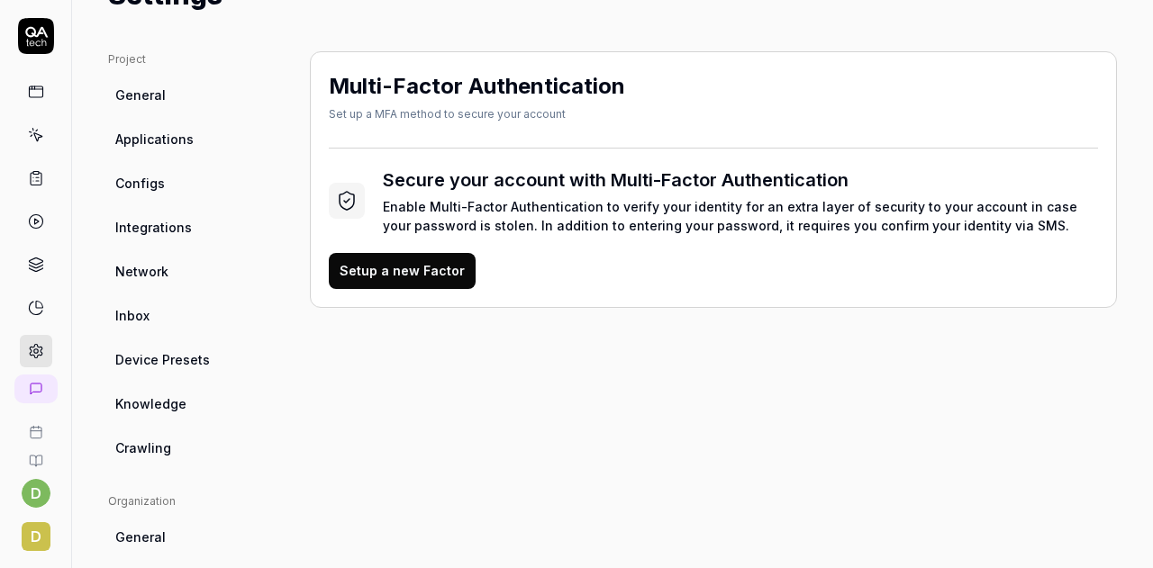
click at [166, 190] on link "Configs" at bounding box center [194, 183] width 173 height 33
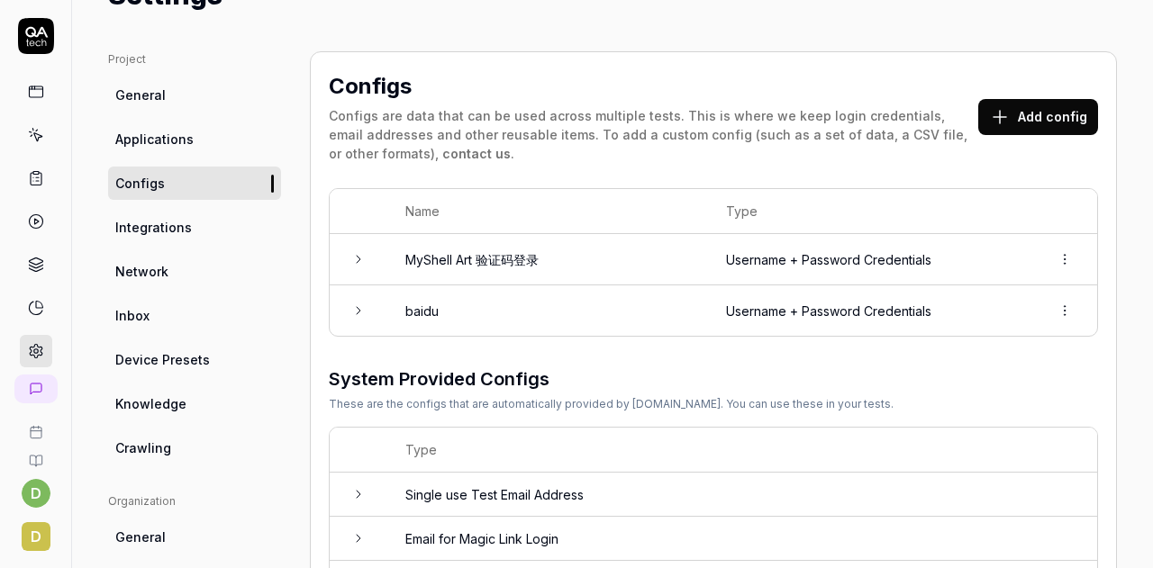
click at [167, 455] on span "Crawling" at bounding box center [143, 448] width 56 height 19
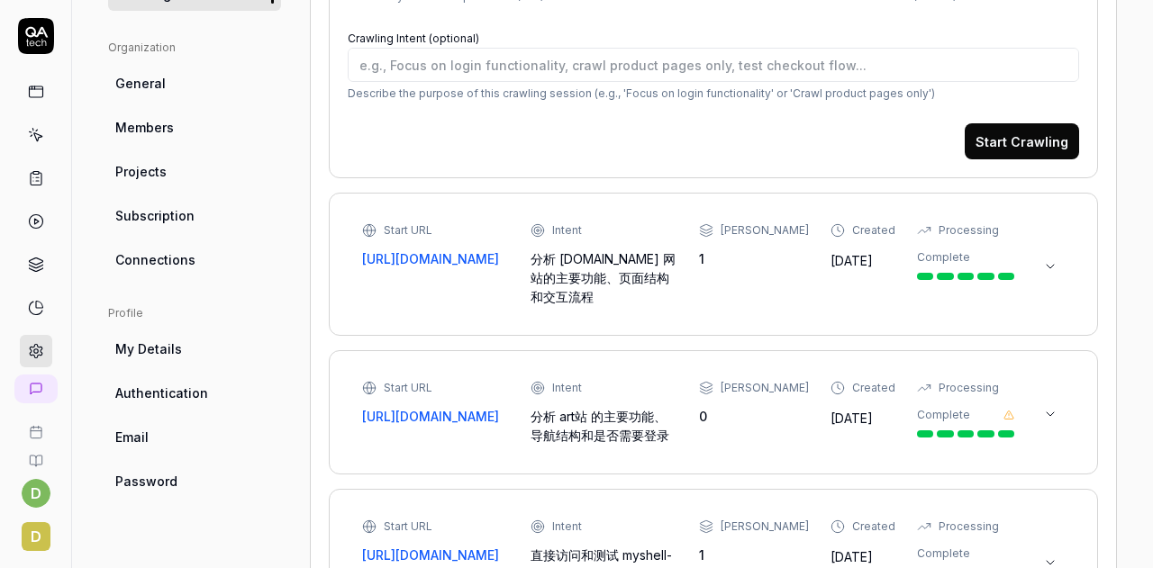
scroll to position [450, 0]
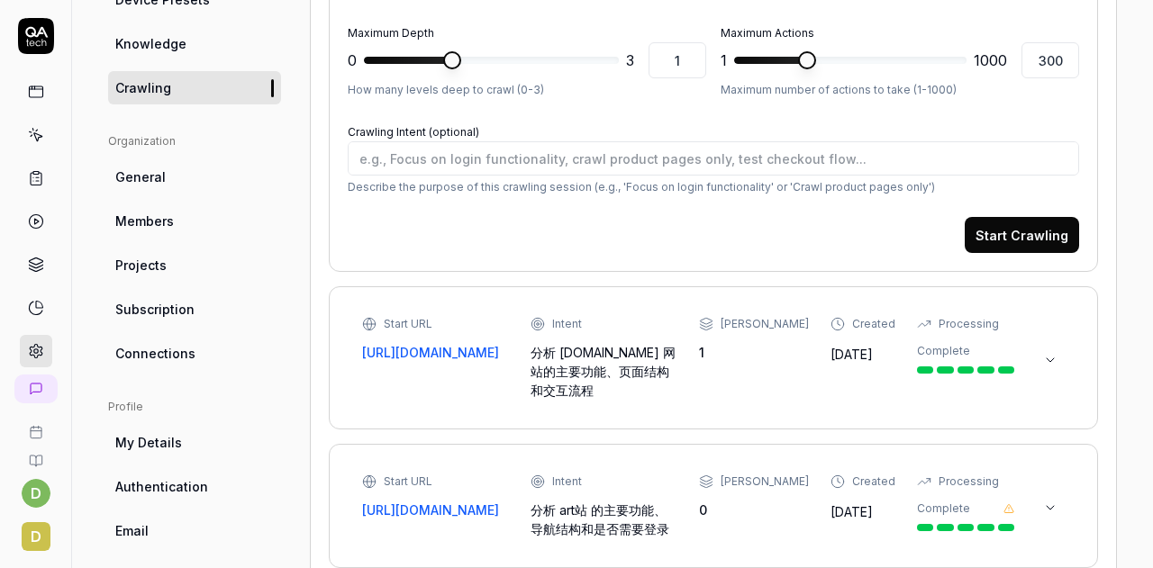
click at [188, 361] on span "Connections" at bounding box center [155, 353] width 80 height 19
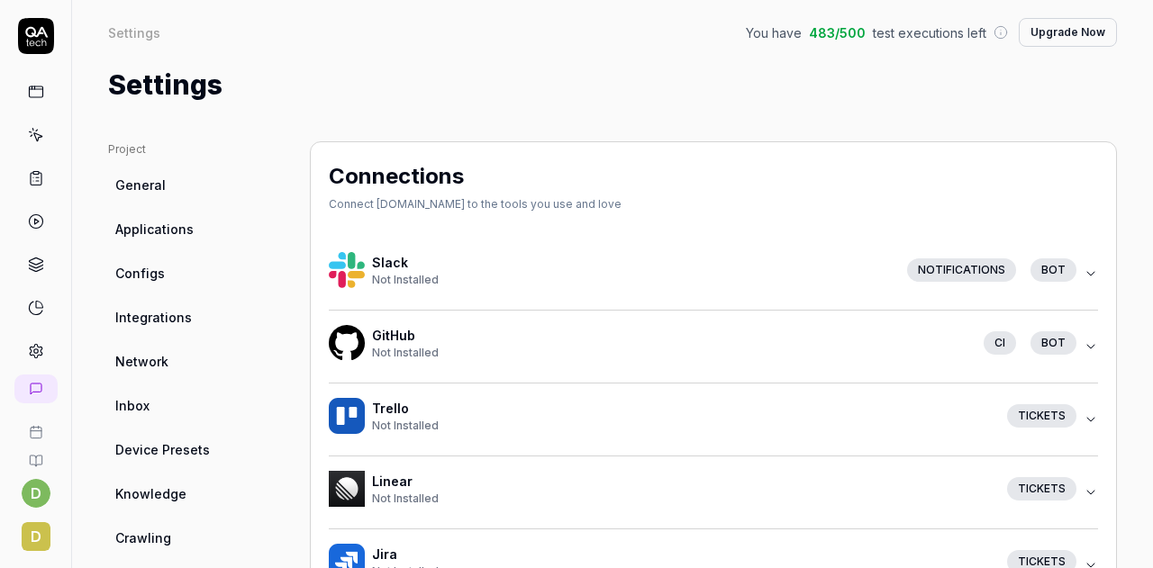
click at [29, 41] on icon at bounding box center [36, 36] width 36 height 36
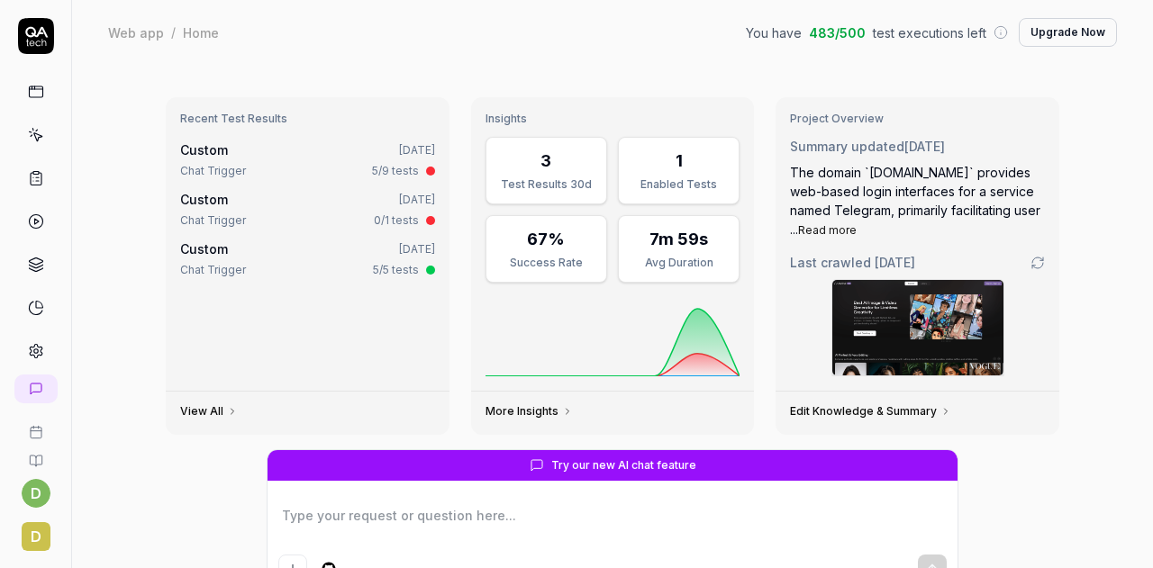
click at [72, 379] on div "Recent Test Results Custom [DATE] Chat Trigger 5/9 tests Custom [DATE] Chat Tri…" at bounding box center [612, 423] width 1081 height 716
click at [32, 434] on rect at bounding box center [36, 433] width 11 height 11
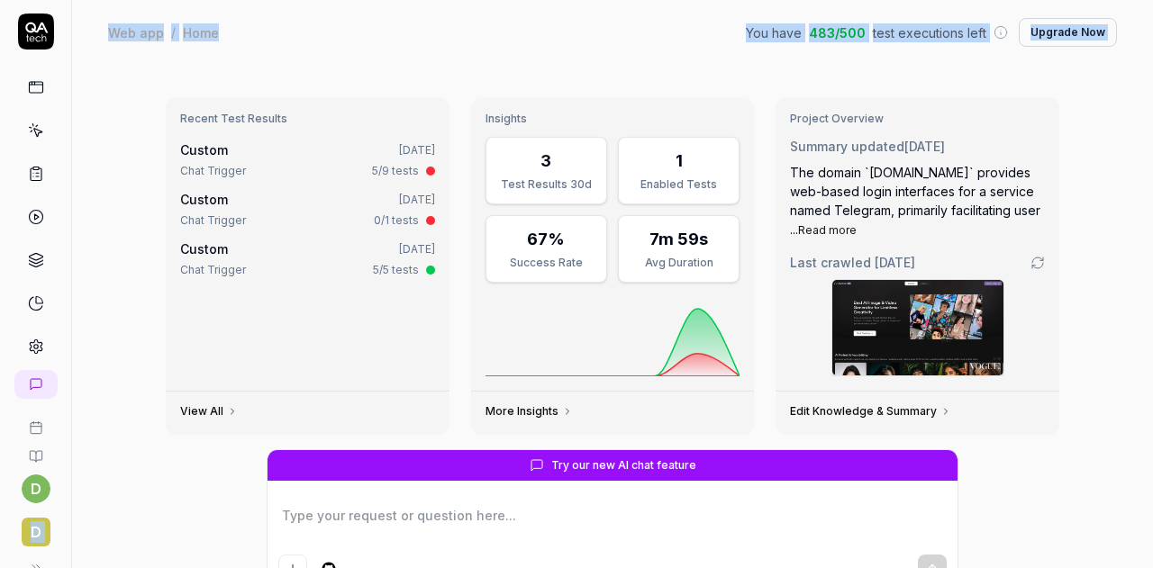
drag, startPoint x: 53, startPoint y: 104, endPoint x: 132, endPoint y: 105, distance: 79.3
click at [132, 105] on div "d d Web app / Home You have 483 / 500 test executions left Upgrade Now Web app …" at bounding box center [576, 284] width 1153 height 568
click at [132, 105] on div "Recent Test Results Custom [DATE] Chat Trigger 5/9 tests Custom [DATE] Chat Tri…" at bounding box center [612, 423] width 1081 height 716
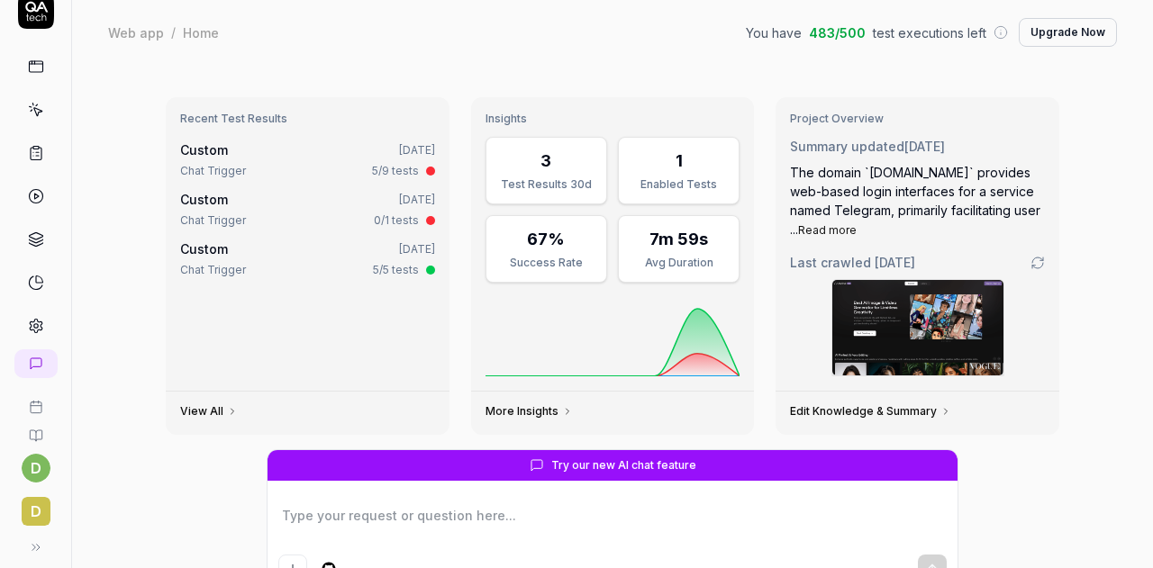
scroll to position [36, 0]
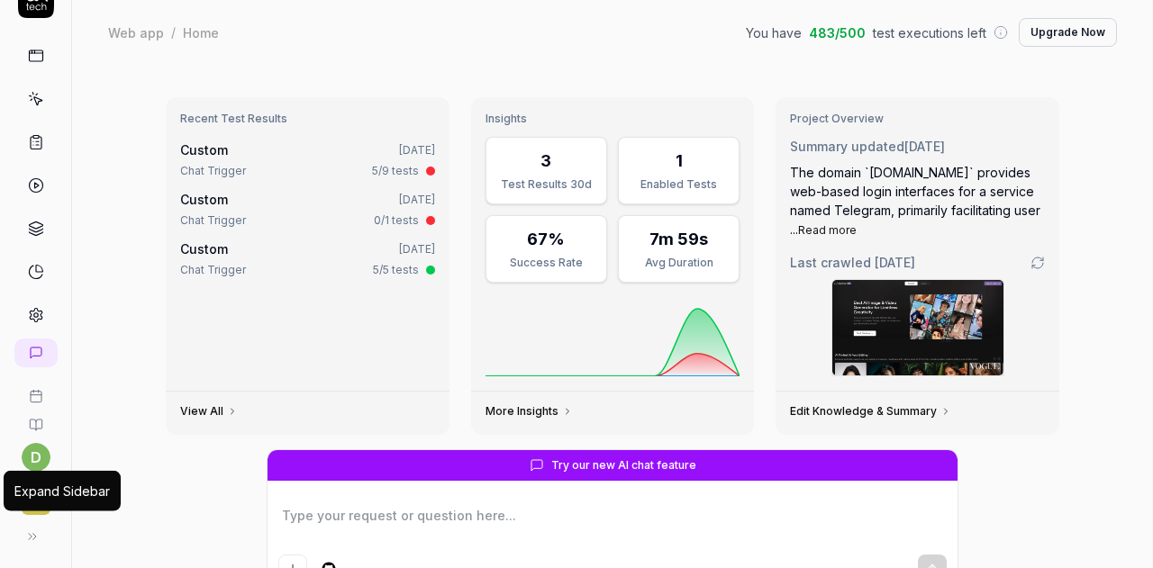
click at [25, 530] on icon at bounding box center [32, 537] width 14 height 14
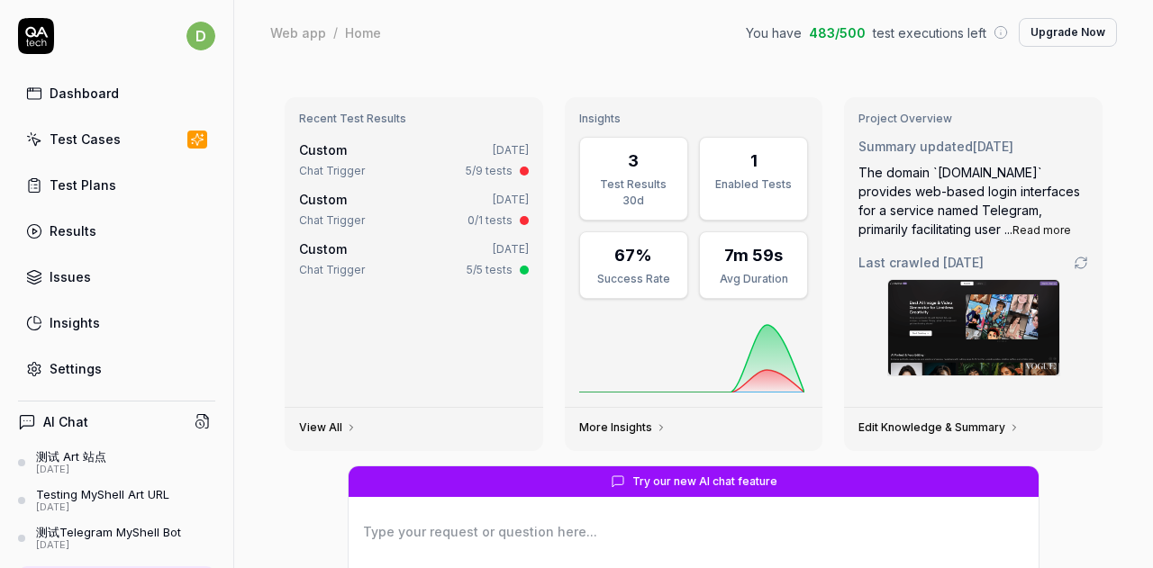
scroll to position [242, 0]
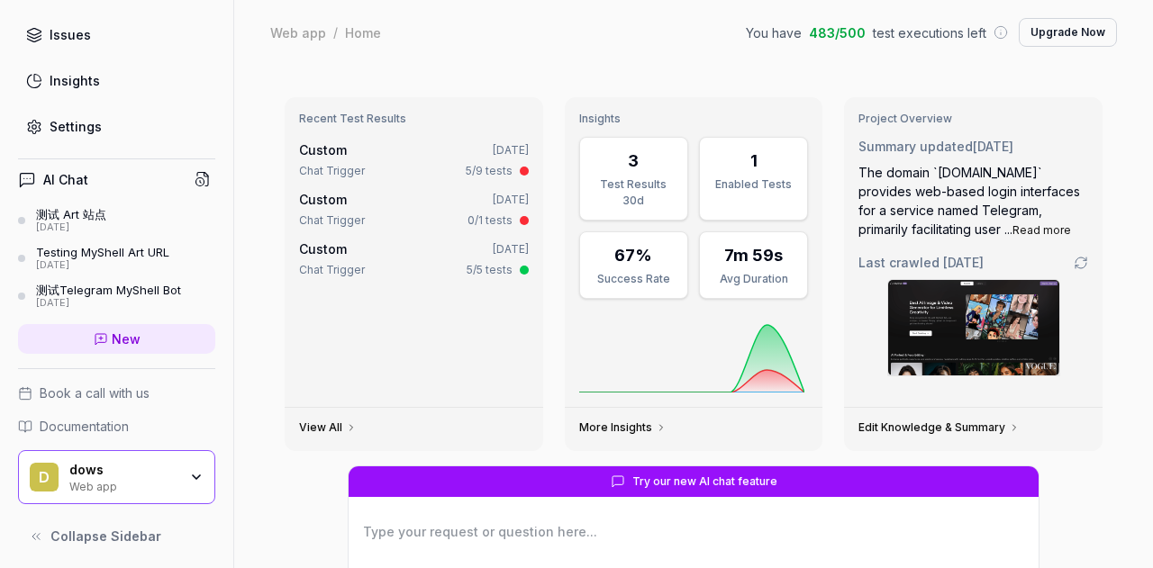
click at [111, 394] on span "Book a call with us" at bounding box center [95, 393] width 110 height 19
click at [32, 530] on icon at bounding box center [36, 537] width 14 height 14
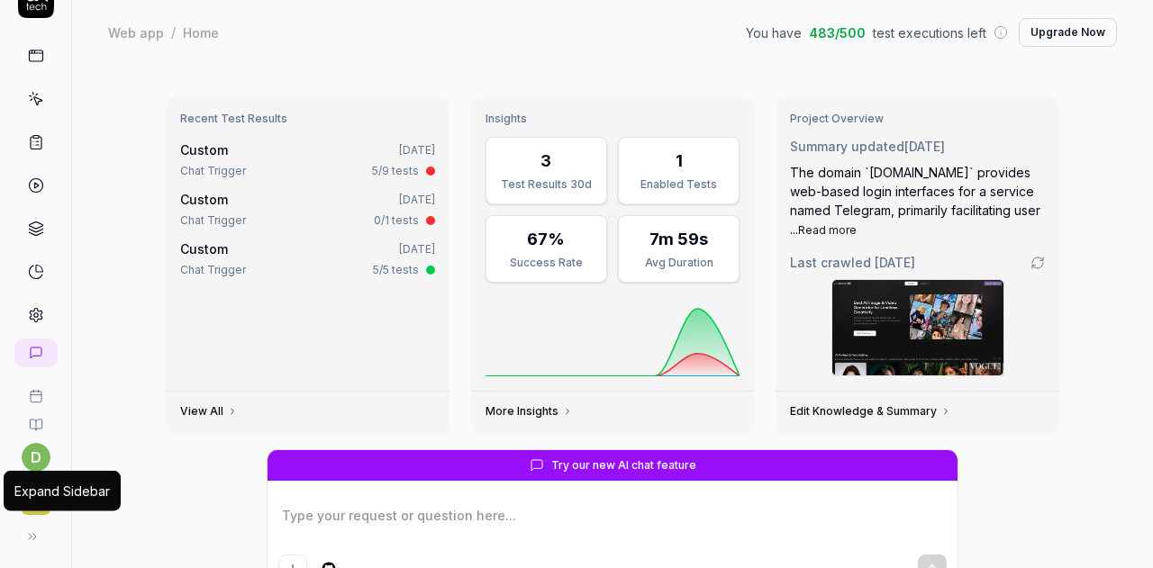
click at [32, 527] on button at bounding box center [32, 537] width 36 height 36
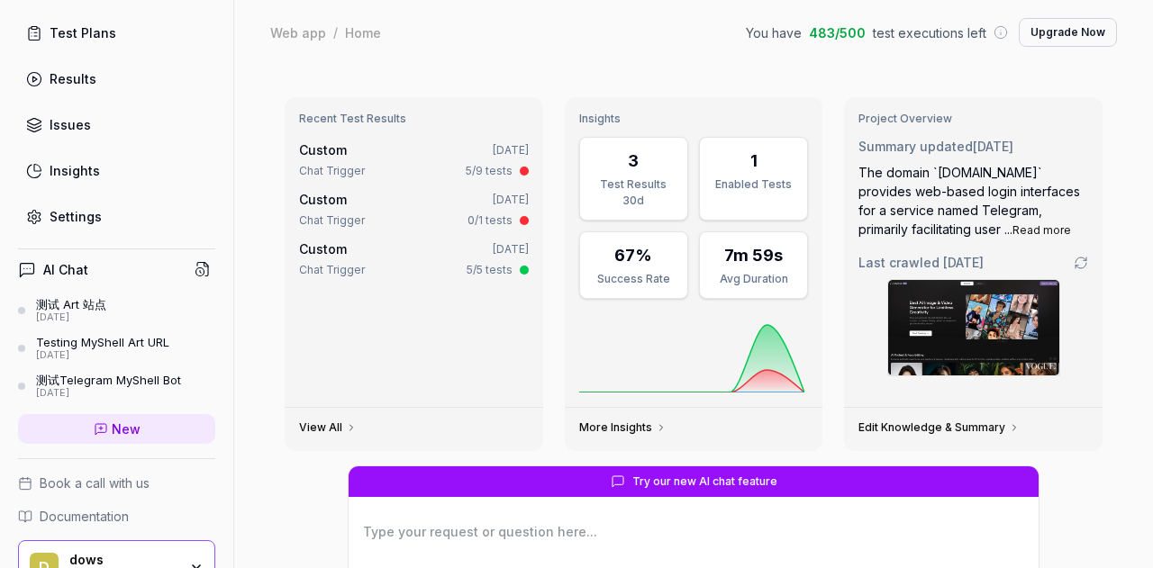
scroll to position [242, 0]
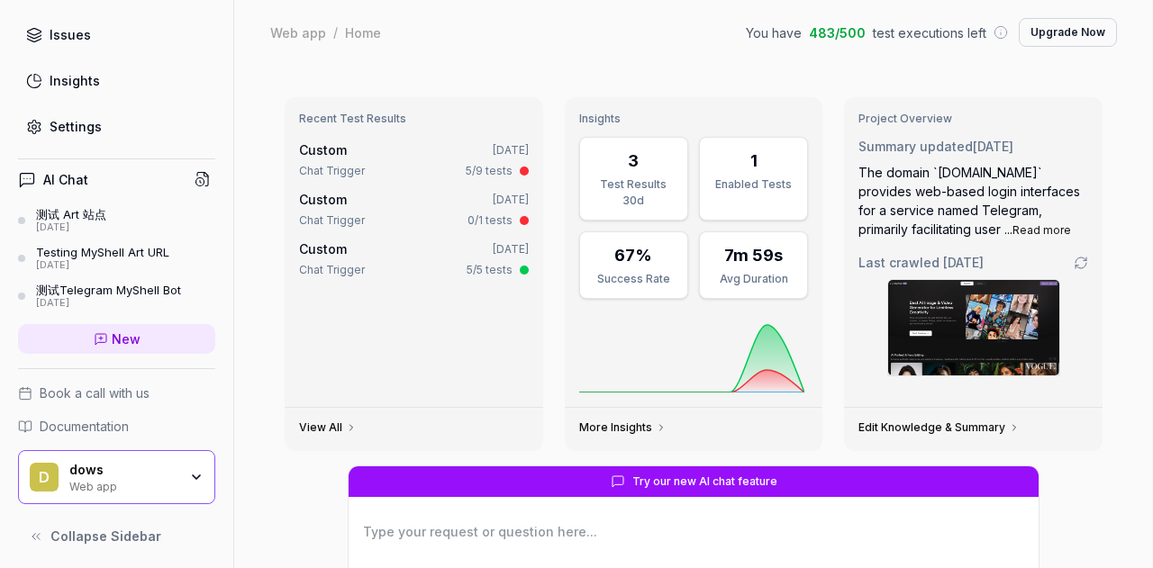
click at [612, 550] on textarea at bounding box center [693, 541] width 668 height 45
drag, startPoint x: 670, startPoint y: 547, endPoint x: 268, endPoint y: 568, distance: 402.3
click at [670, 547] on textarea at bounding box center [693, 541] width 668 height 45
click at [615, 542] on textarea at bounding box center [693, 541] width 668 height 45
type textarea "*"
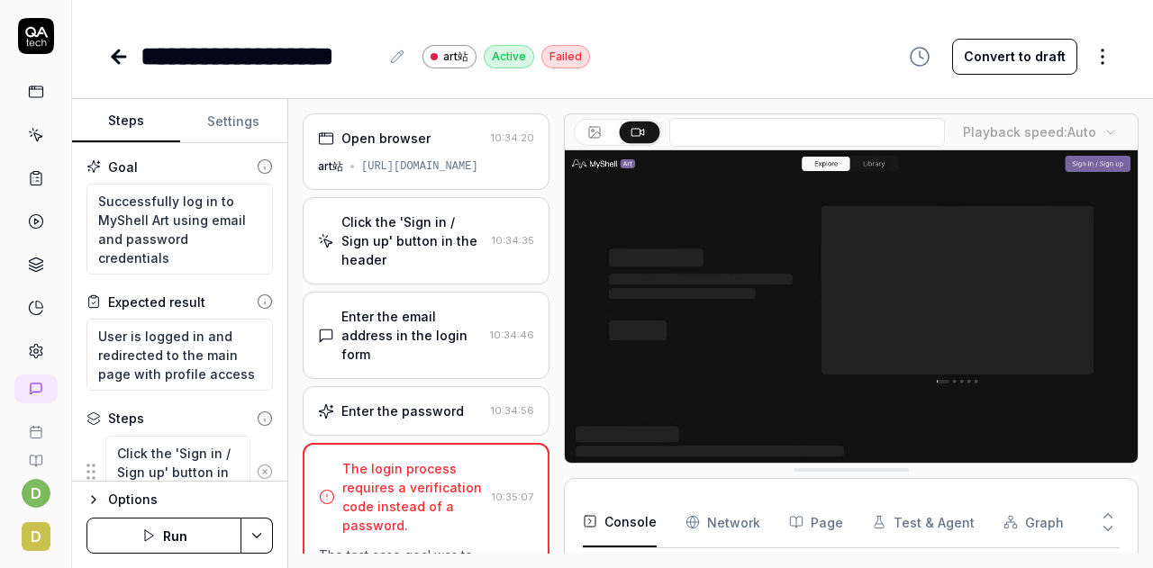
scroll to position [204, 0]
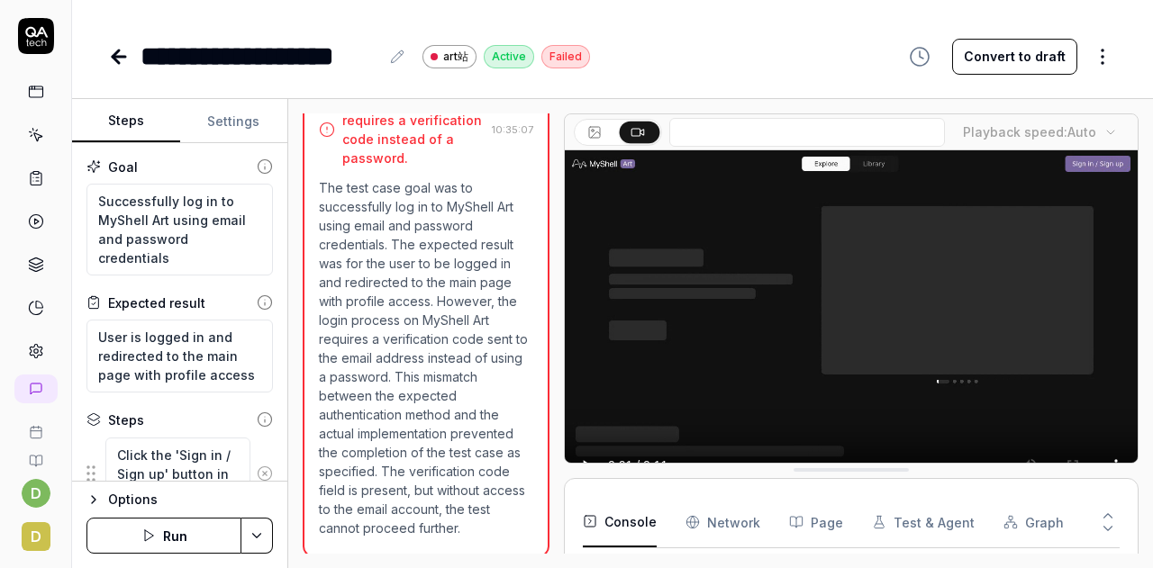
type textarea "*"
